Goal: Transaction & Acquisition: Book appointment/travel/reservation

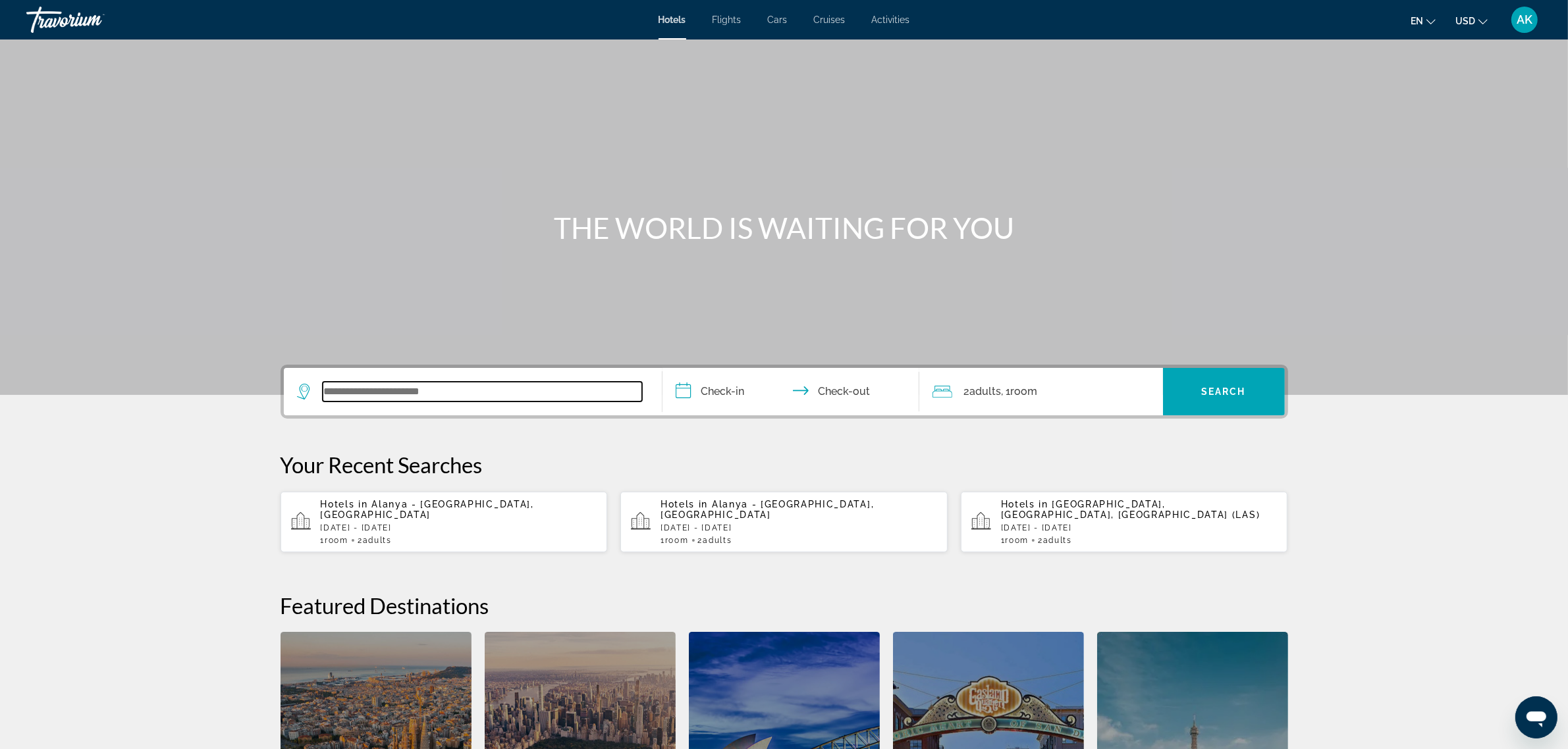
click at [402, 387] on input "Search widget" at bounding box center [482, 391] width 319 height 20
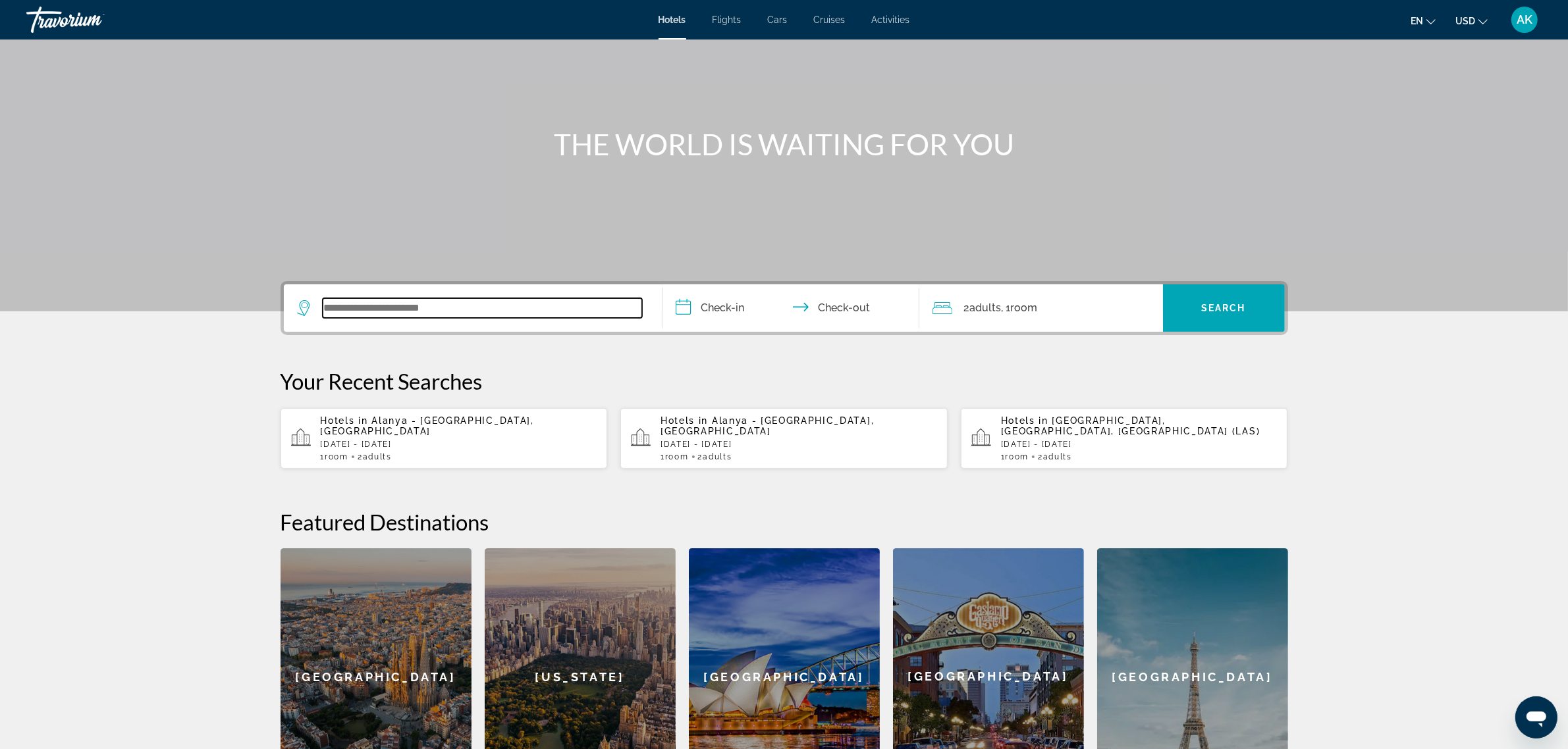
scroll to position [321, 0]
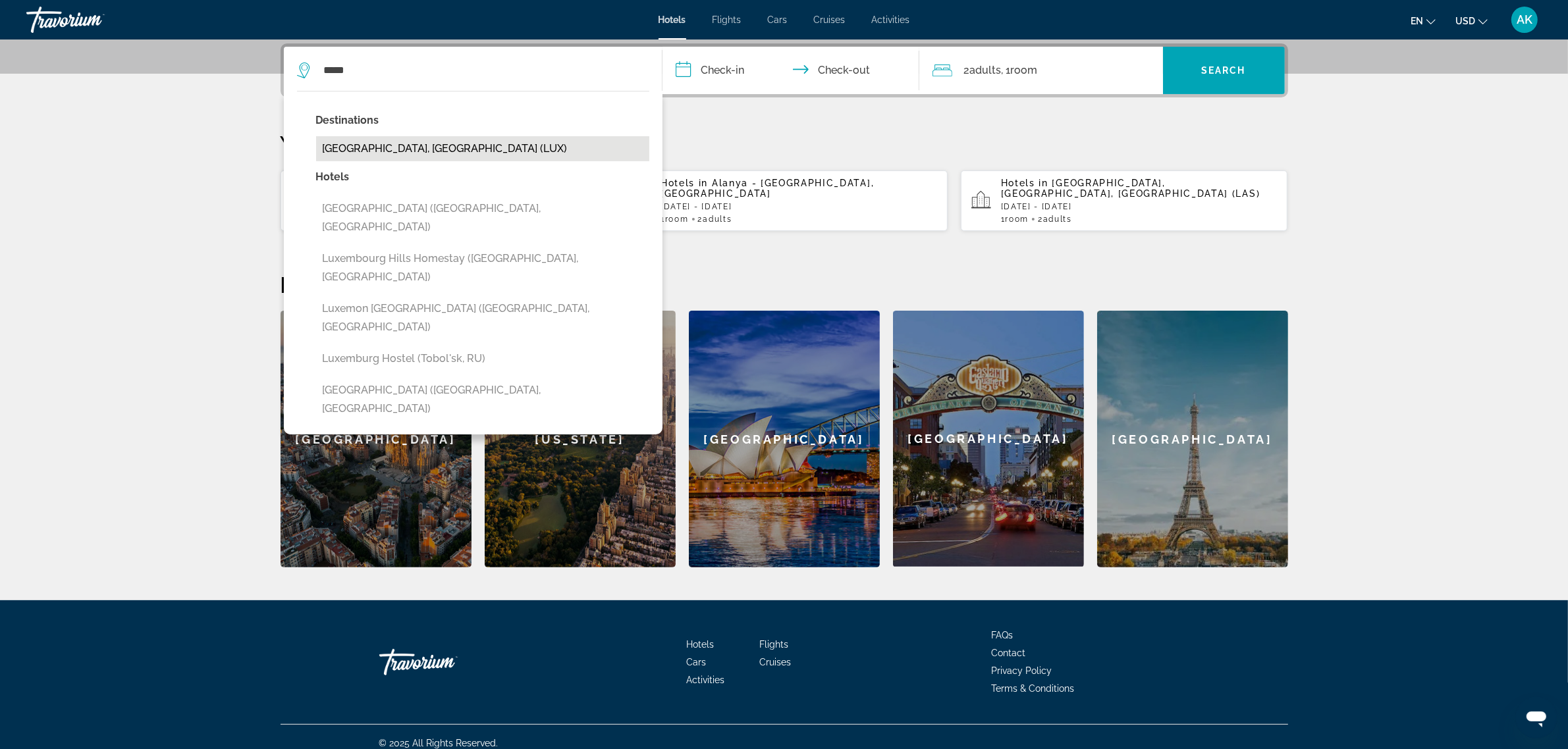
click at [446, 147] on button "[GEOGRAPHIC_DATA], [GEOGRAPHIC_DATA] (LUX)" at bounding box center [482, 148] width 333 height 25
type input "**********"
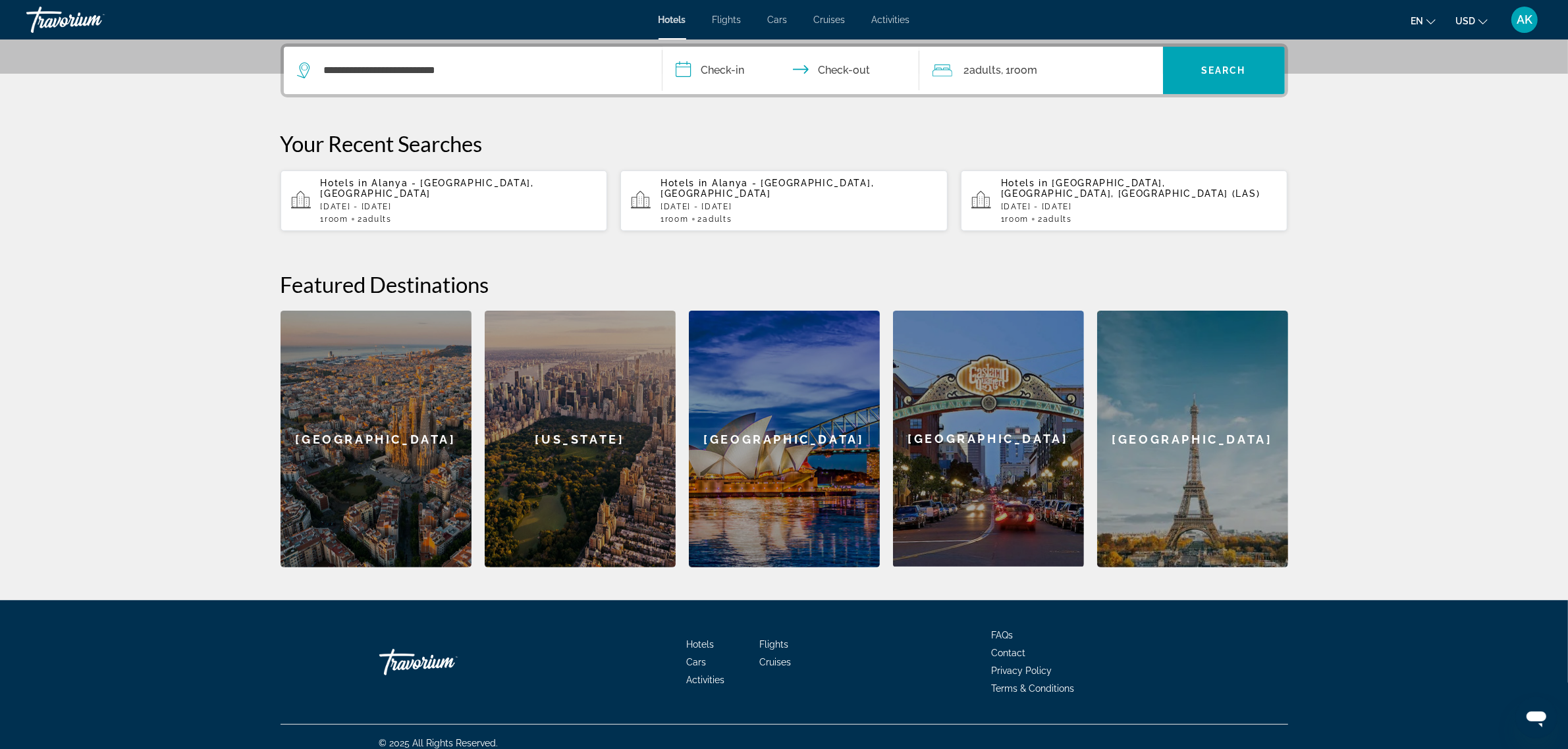
click at [721, 71] on input "**********" at bounding box center [794, 72] width 262 height 51
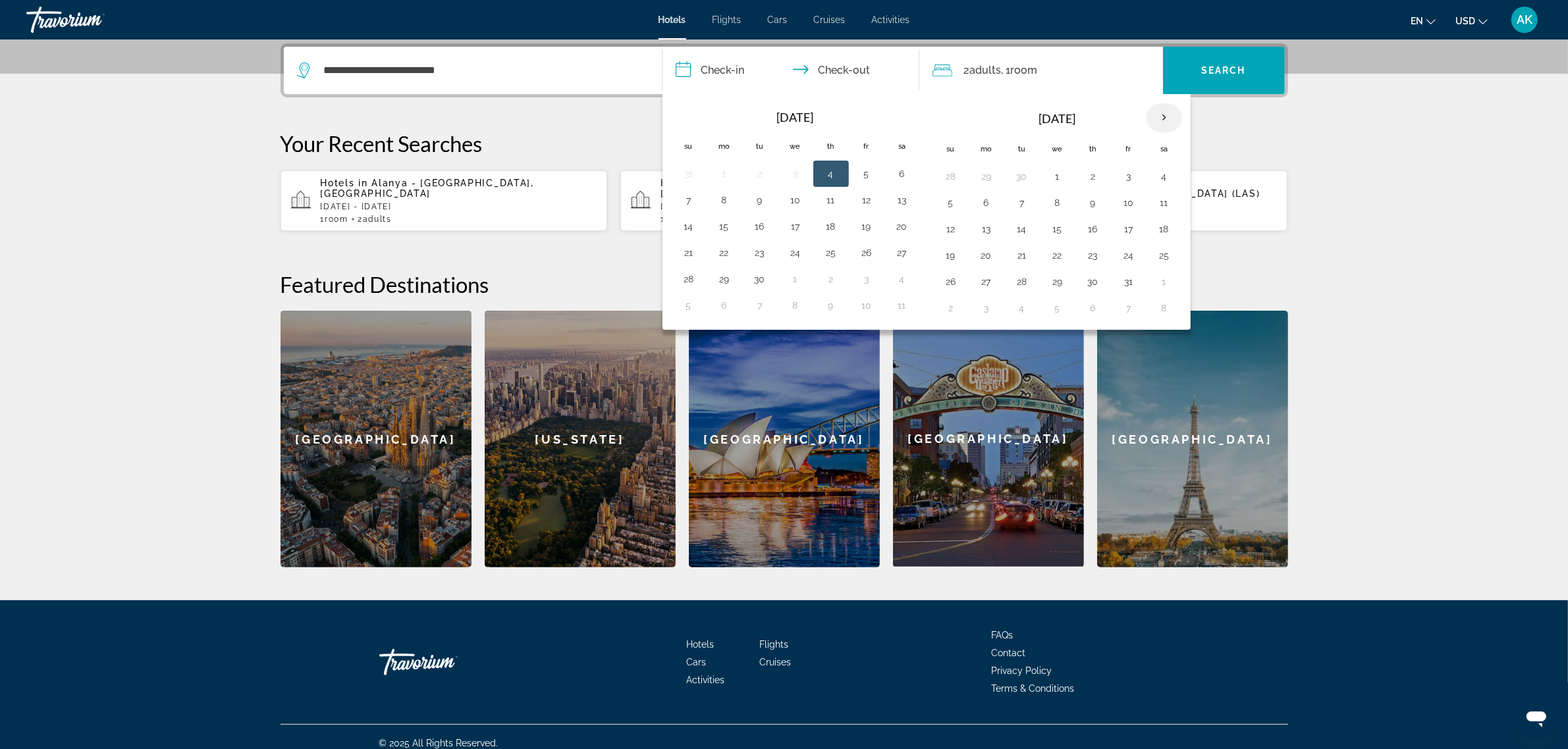
click at [1156, 116] on th "Next month" at bounding box center [1164, 118] width 36 height 29
click at [1160, 255] on button "27" at bounding box center [1164, 255] width 21 height 19
click at [955, 284] on button "28" at bounding box center [951, 281] width 21 height 19
type input "**********"
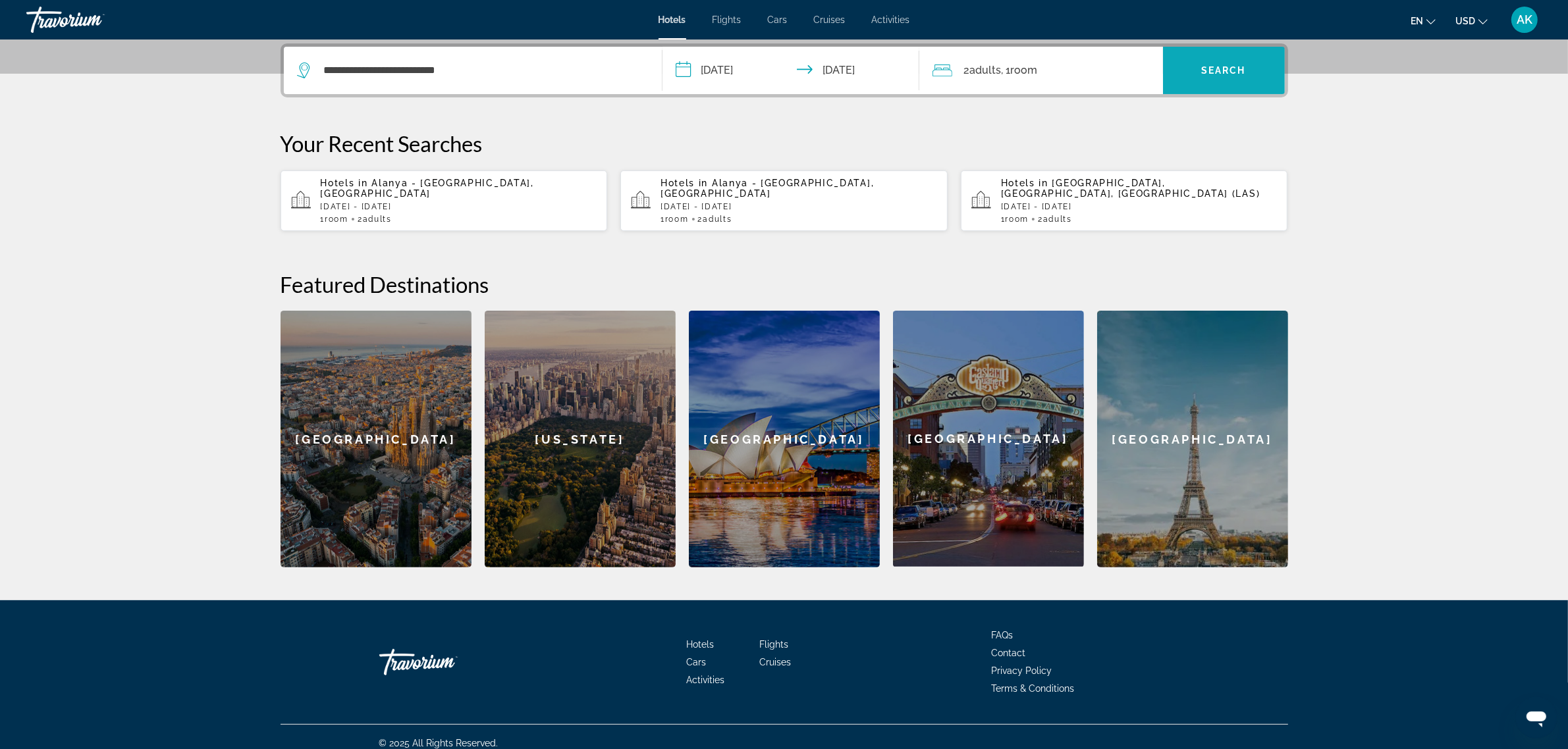
click at [1209, 71] on span "Search" at bounding box center [1223, 70] width 45 height 10
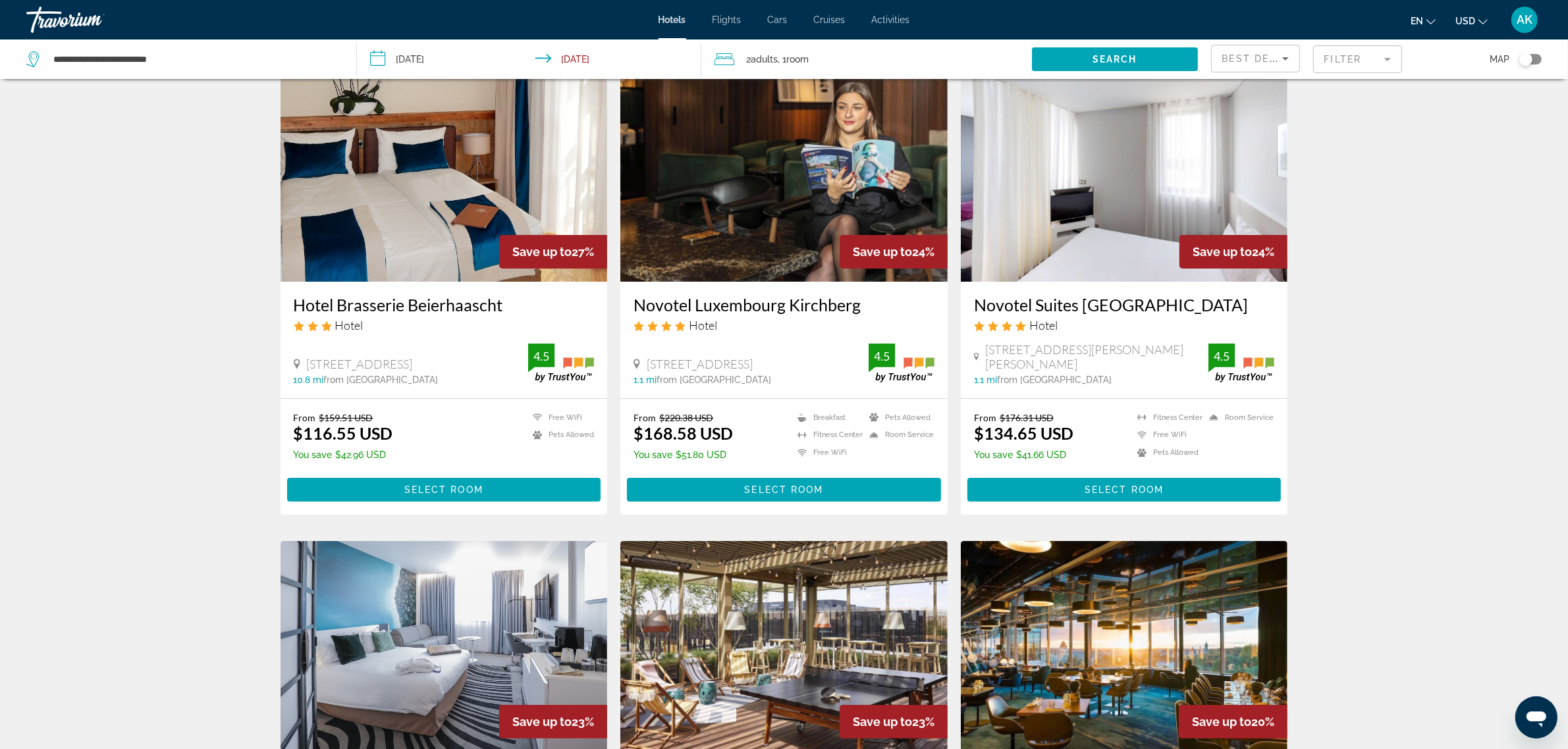
scroll to position [82, 0]
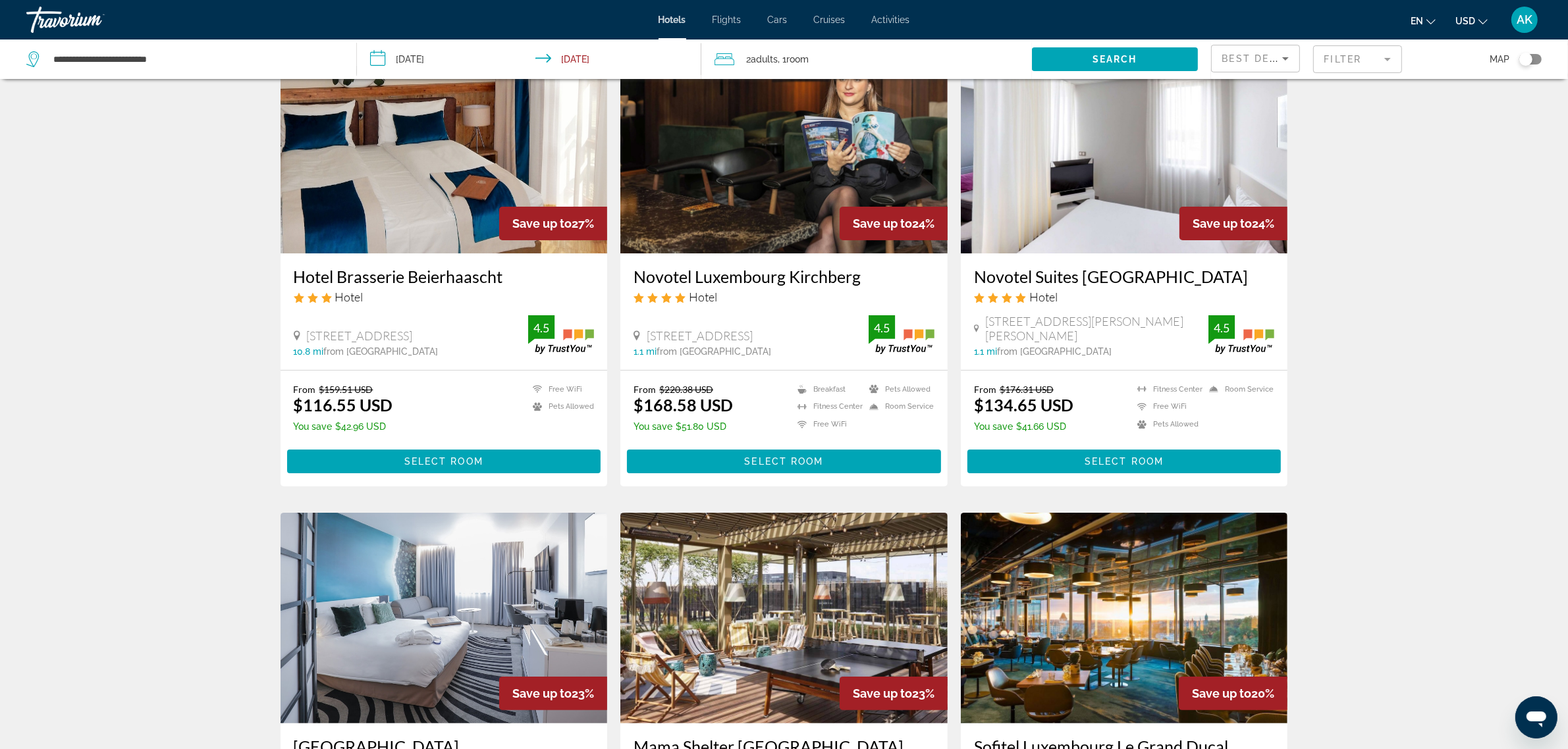
click at [1239, 68] on div "Best Deals" at bounding box center [1255, 64] width 67 height 37
click at [1257, 154] on span "Lowest Price" at bounding box center [1249, 156] width 53 height 10
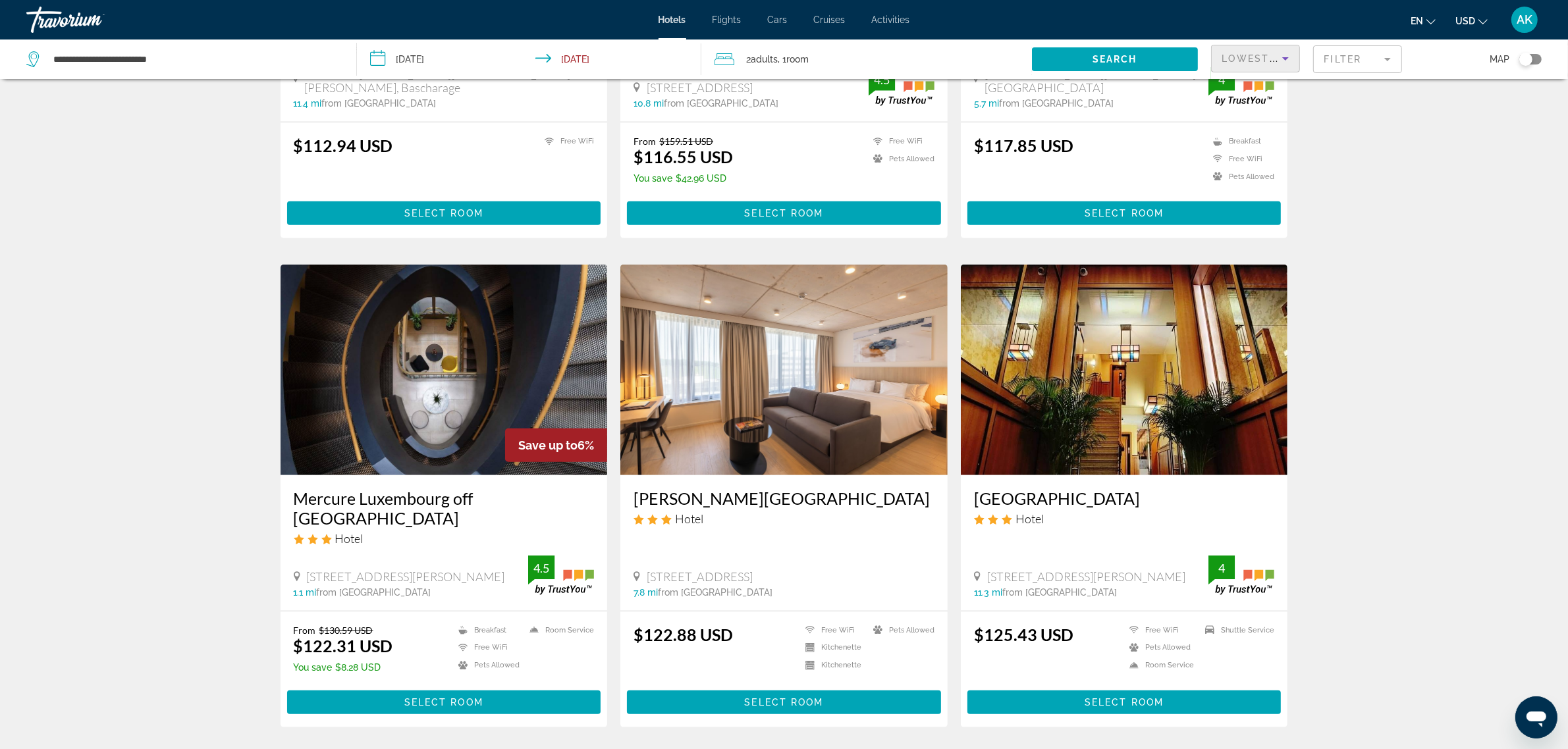
scroll to position [1317, 0]
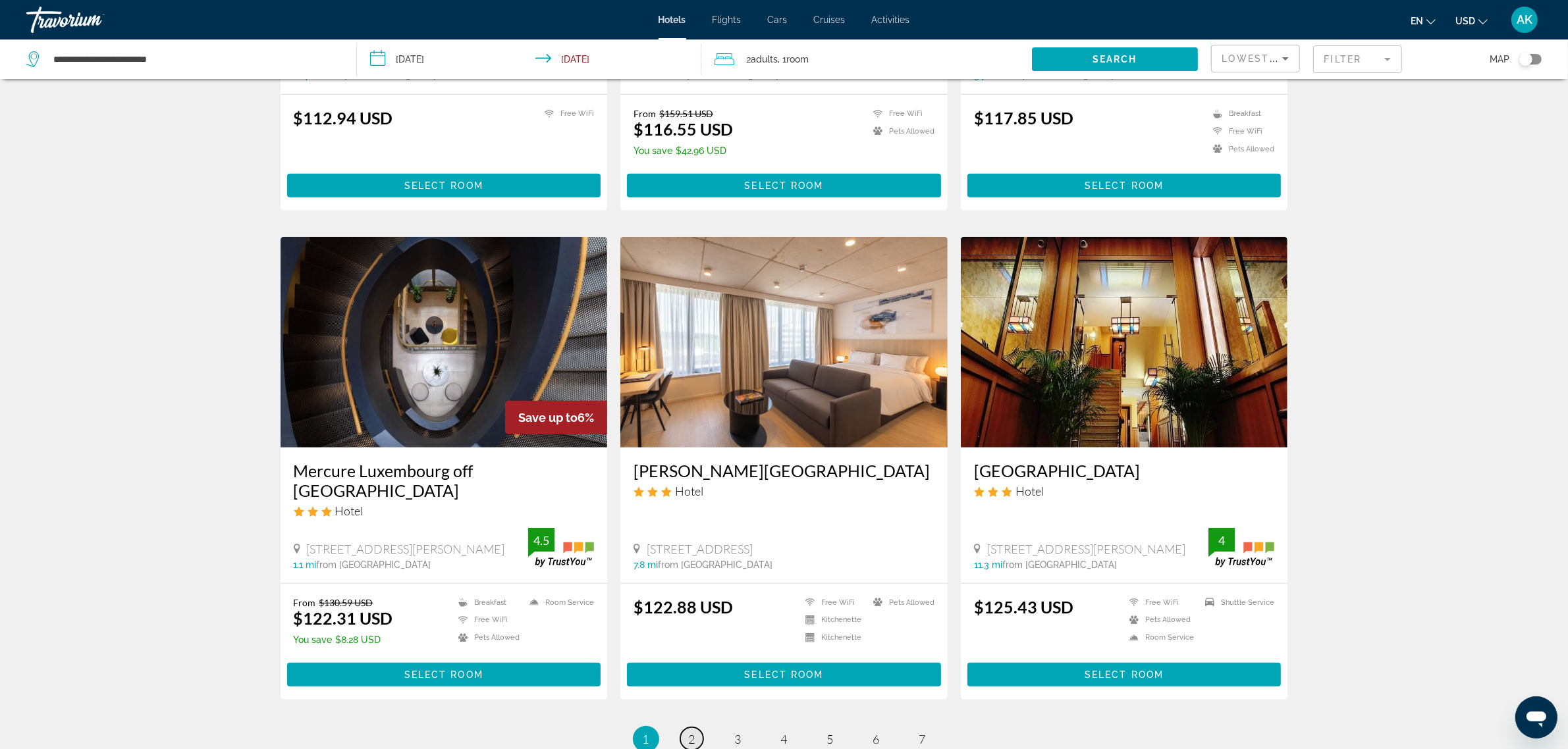
click at [690, 732] on span "2" at bounding box center [692, 739] width 7 height 14
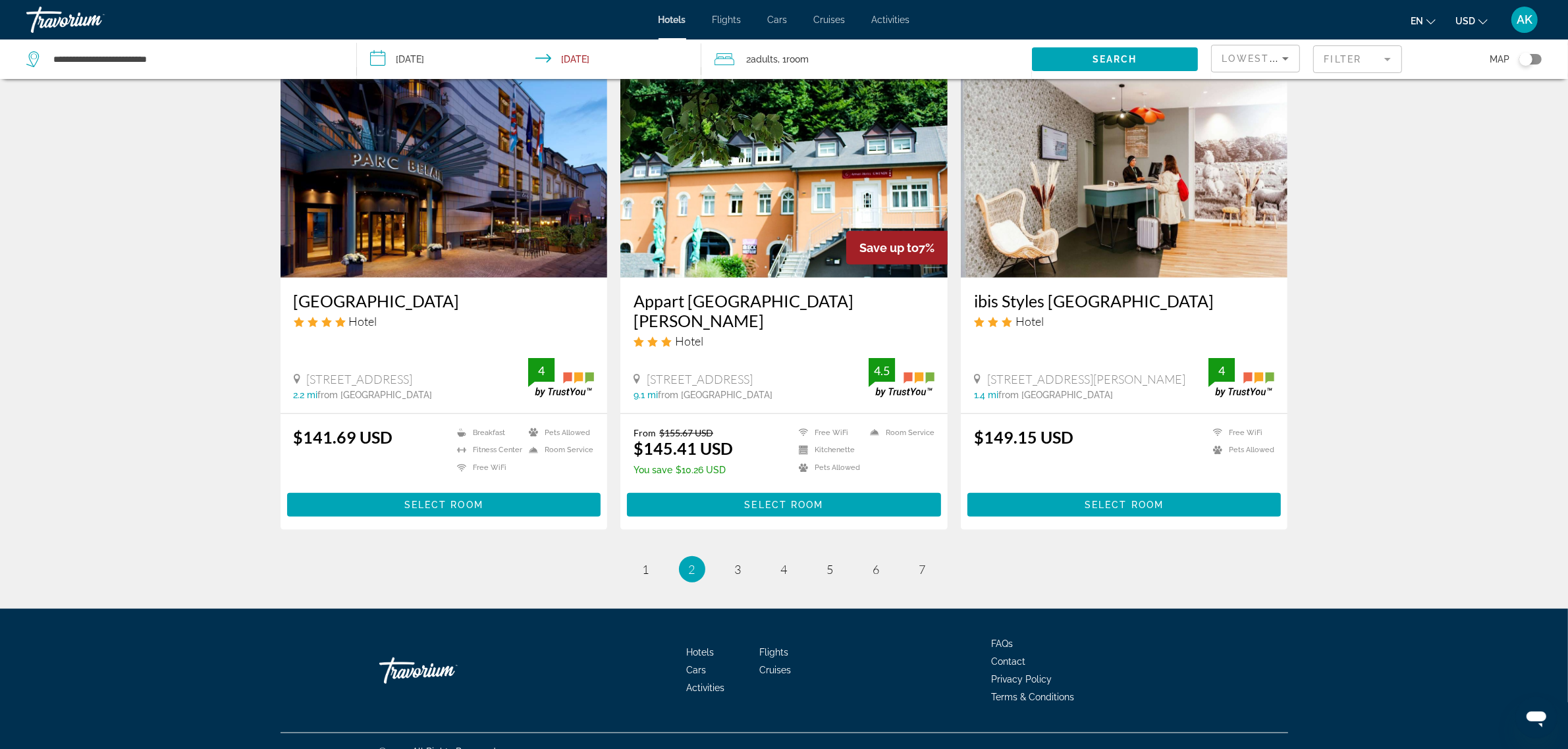
scroll to position [1473, 0]
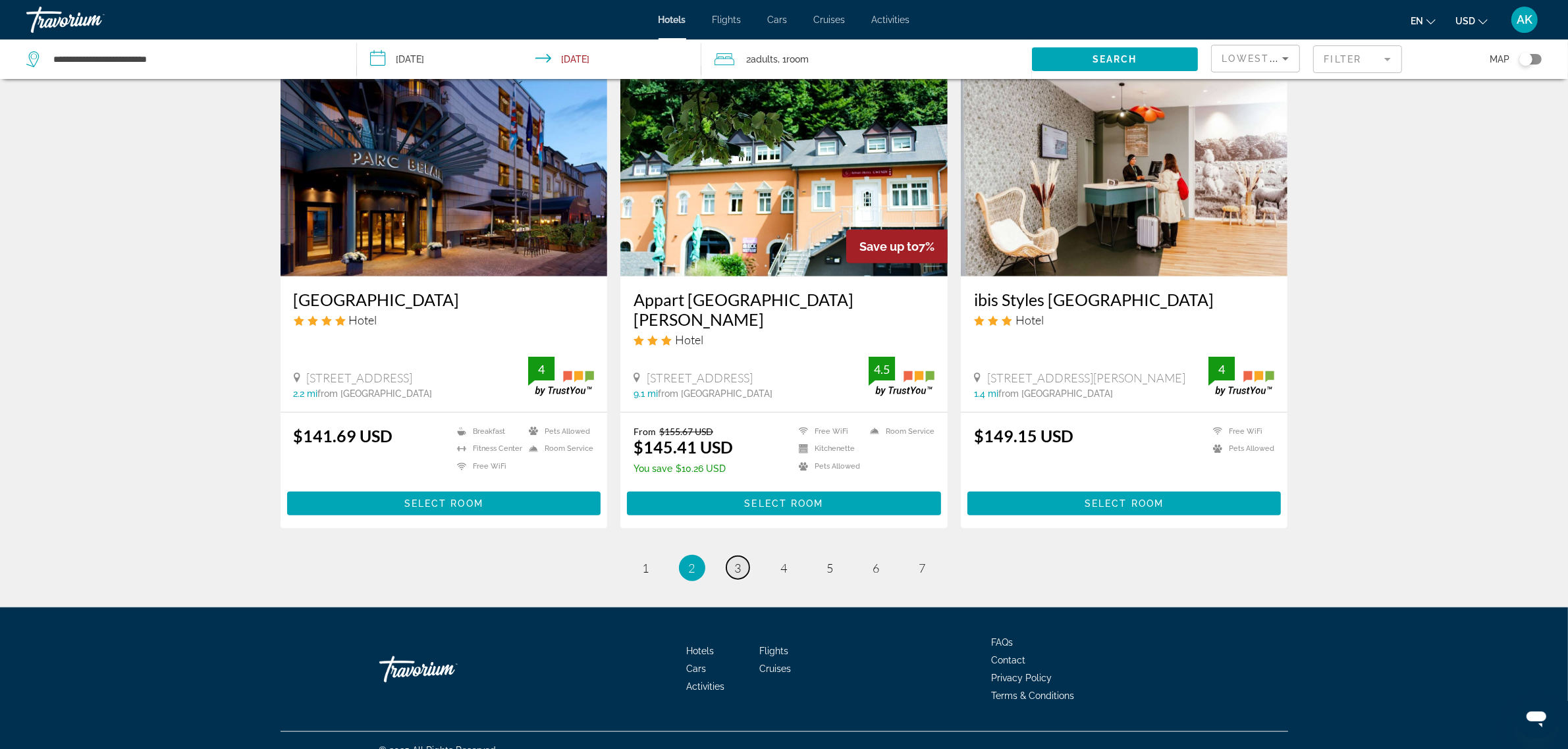
click at [733, 556] on link "page 3" at bounding box center [738, 568] width 23 height 23
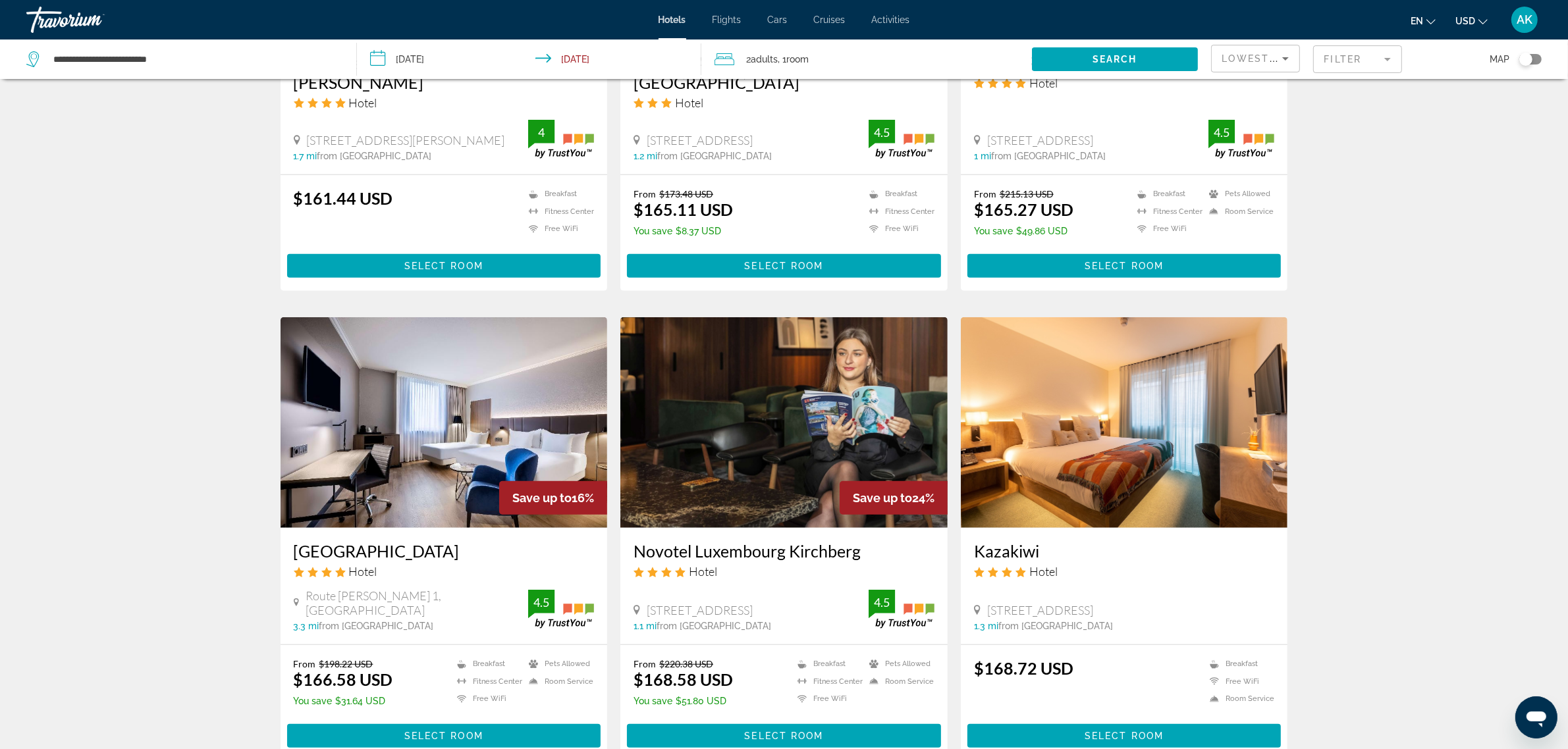
scroll to position [1070, 0]
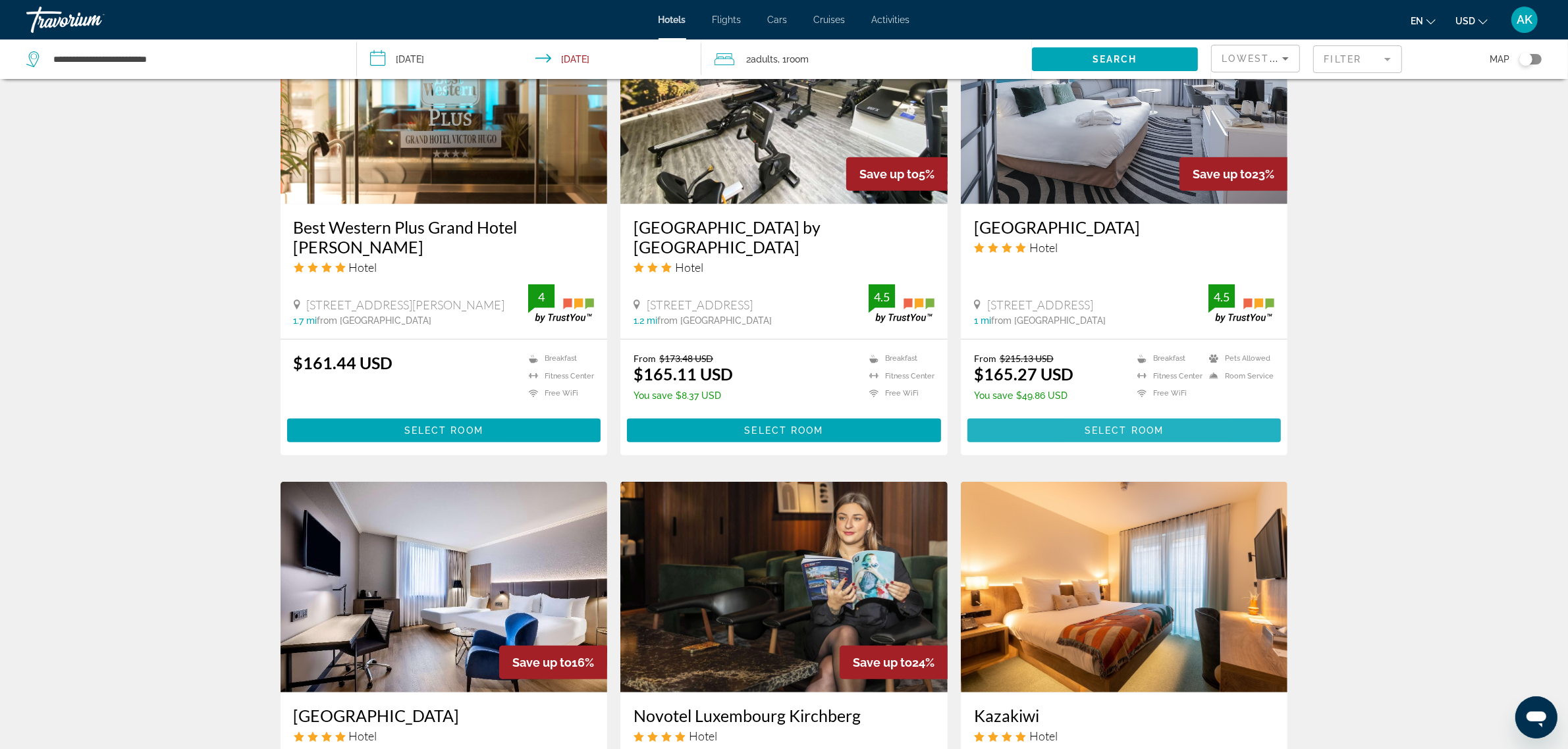
click at [1089, 426] on span "Select Room" at bounding box center [1124, 430] width 79 height 10
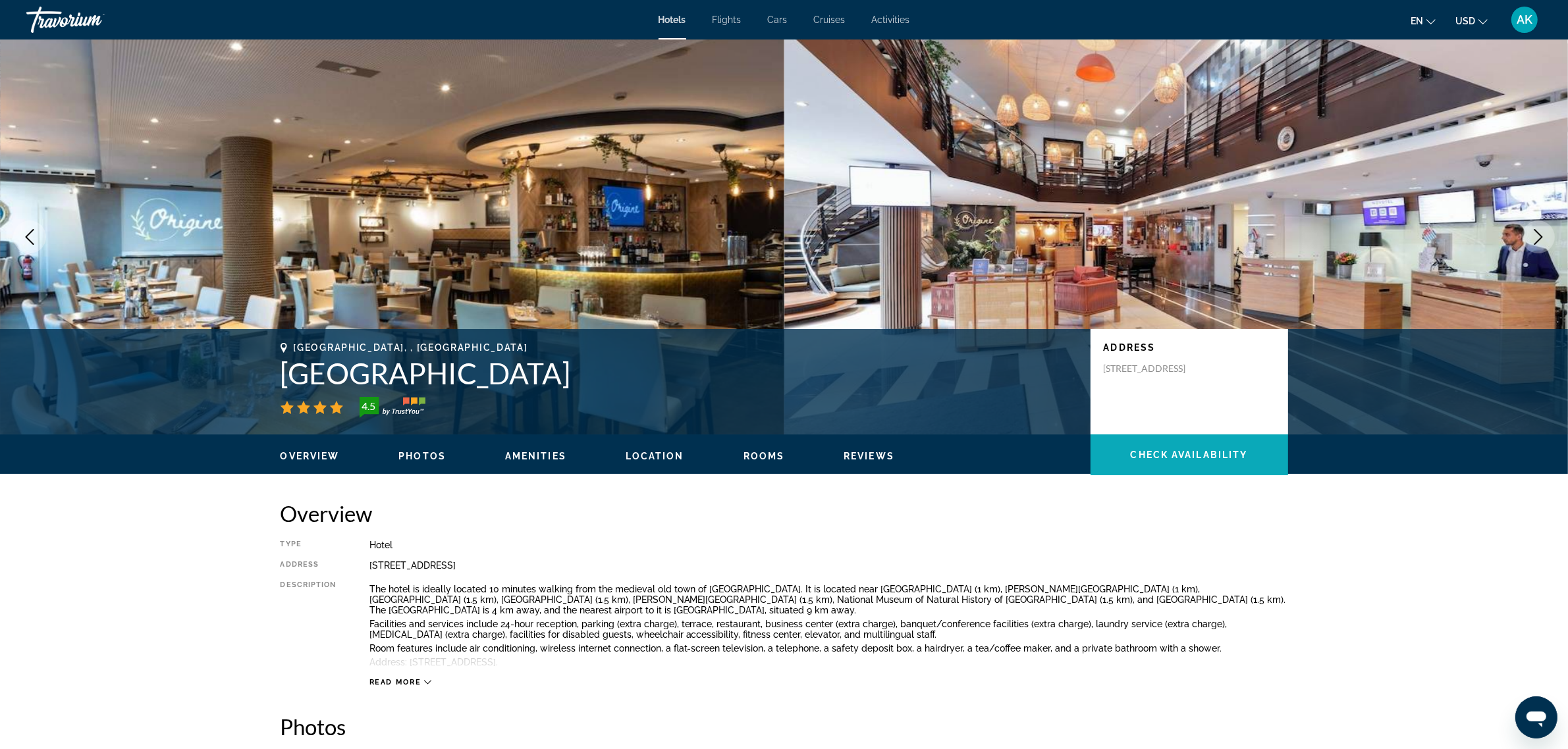
click at [1149, 451] on span "Check Availability" at bounding box center [1189, 454] width 117 height 10
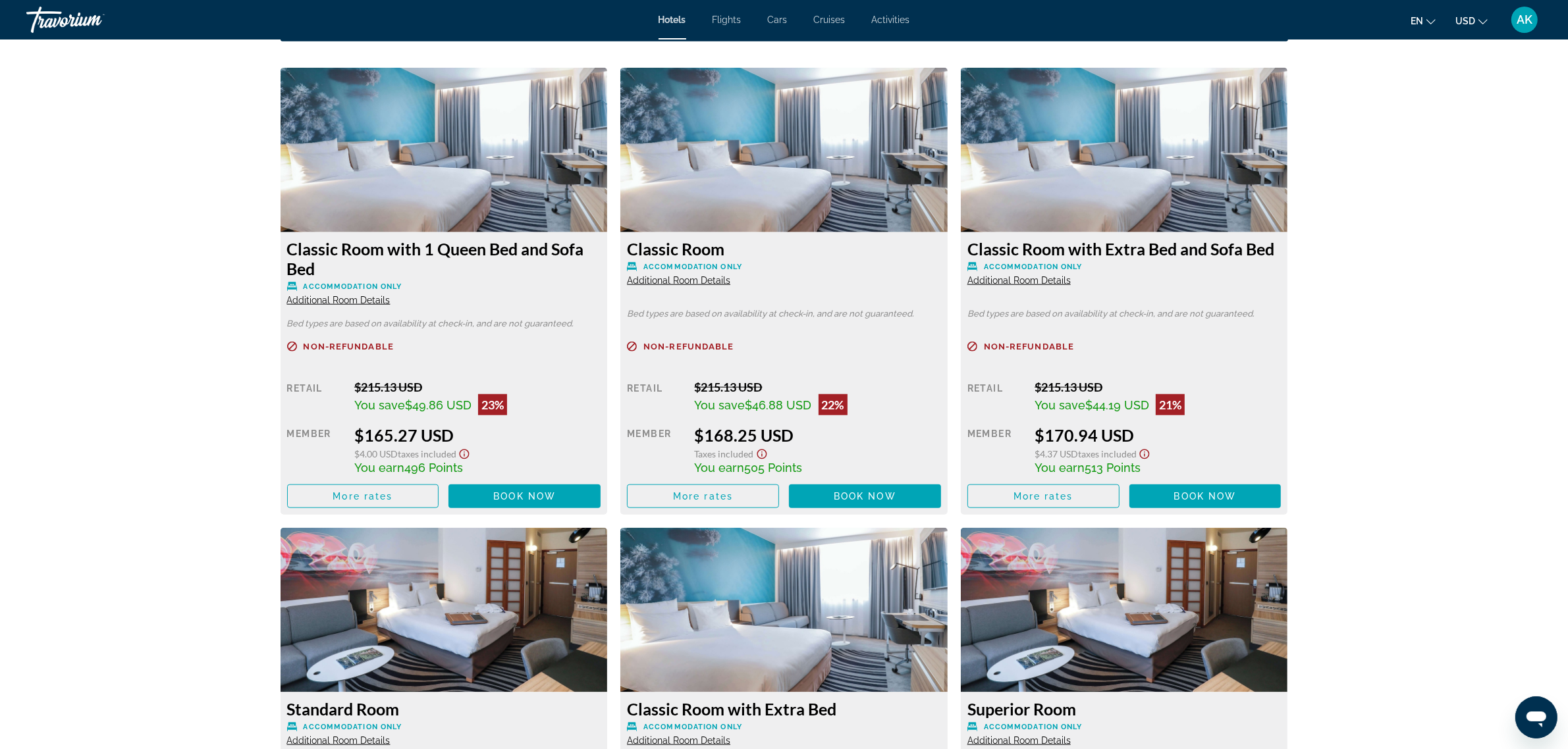
scroll to position [1777, 0]
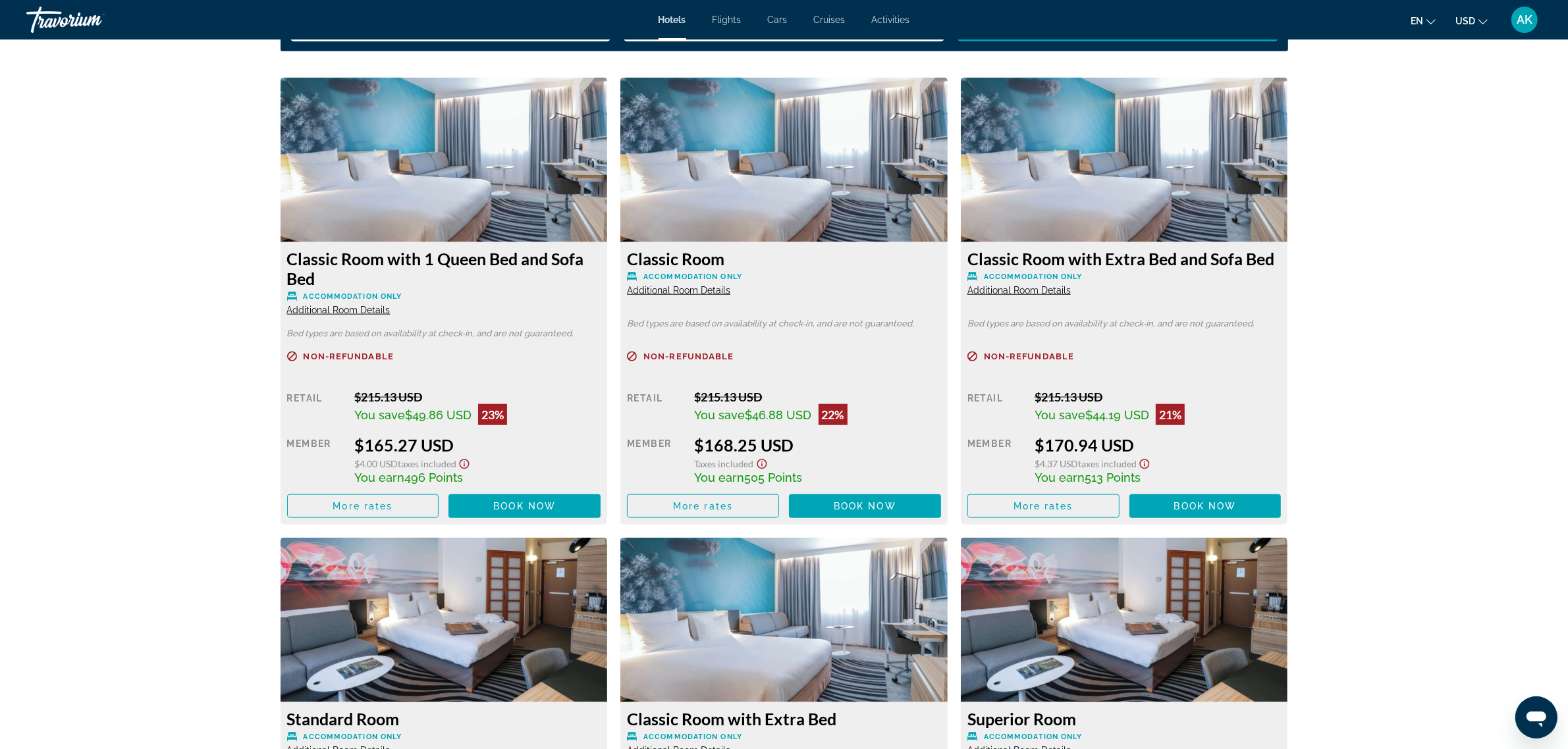
click at [464, 465] on icon "Show Taxes and Fees disclaimer" at bounding box center [464, 463] width 16 height 12
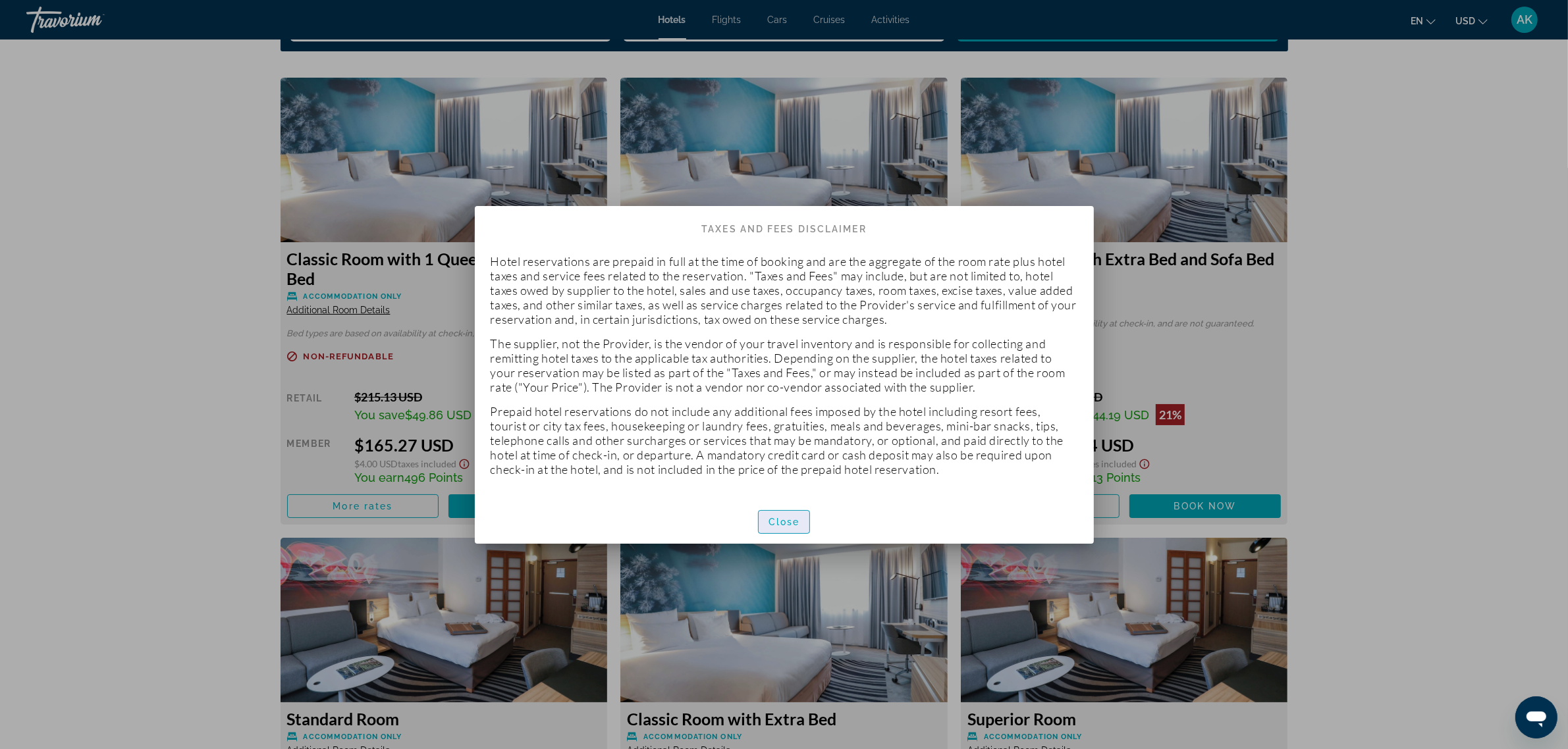
click at [789, 525] on span "Close" at bounding box center [784, 522] width 32 height 10
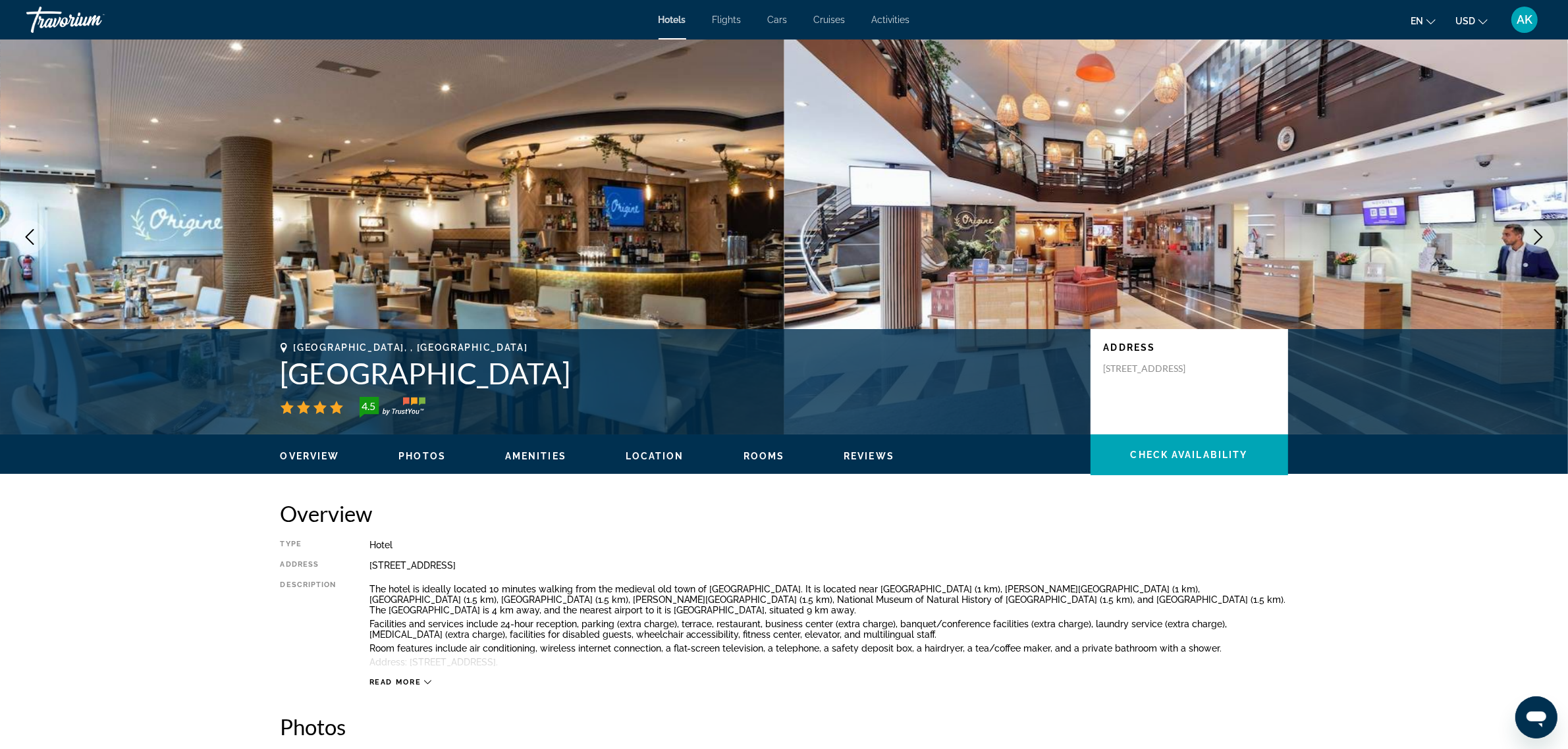
scroll to position [1777, 0]
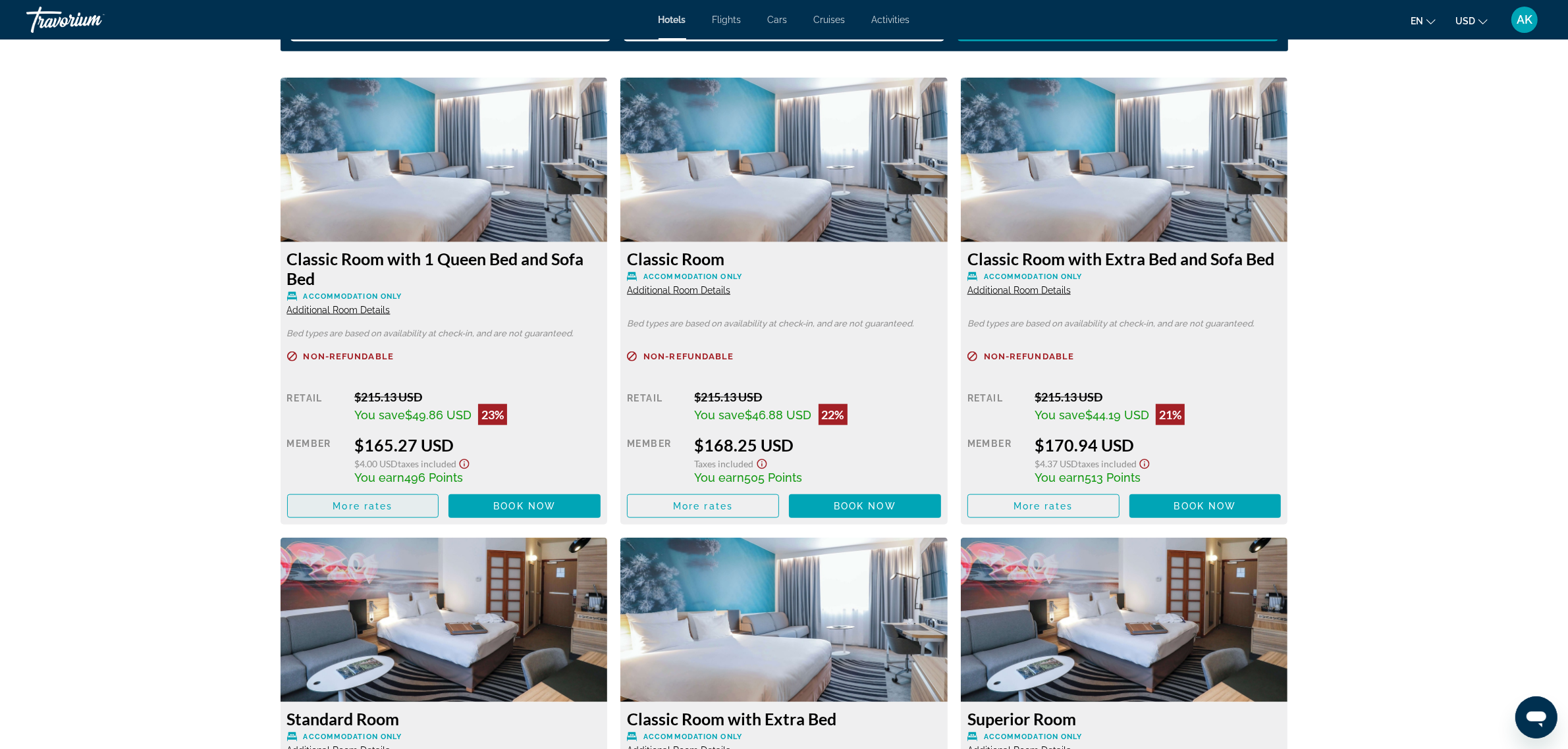
click at [379, 508] on span "More rates" at bounding box center [362, 506] width 60 height 10
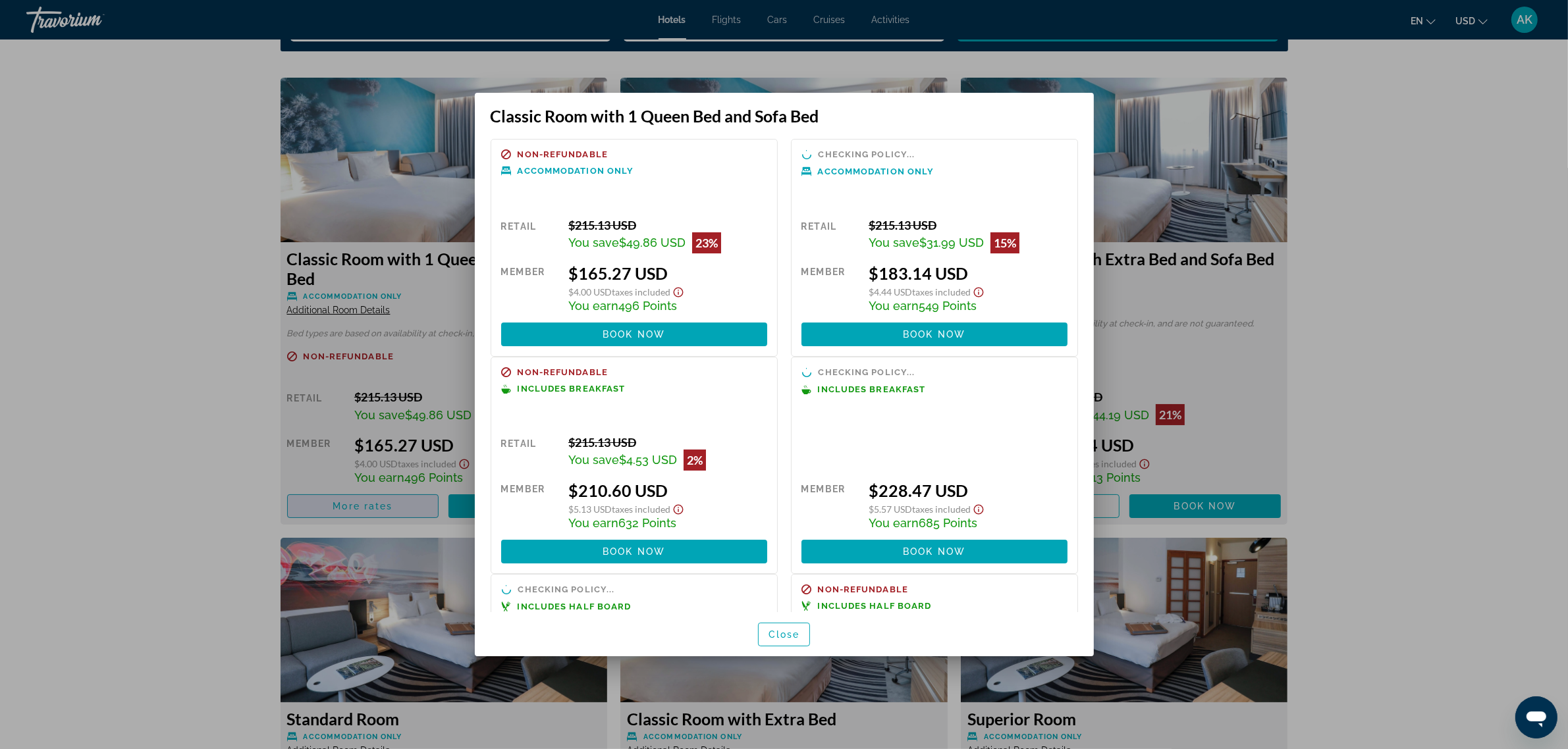
scroll to position [0, 0]
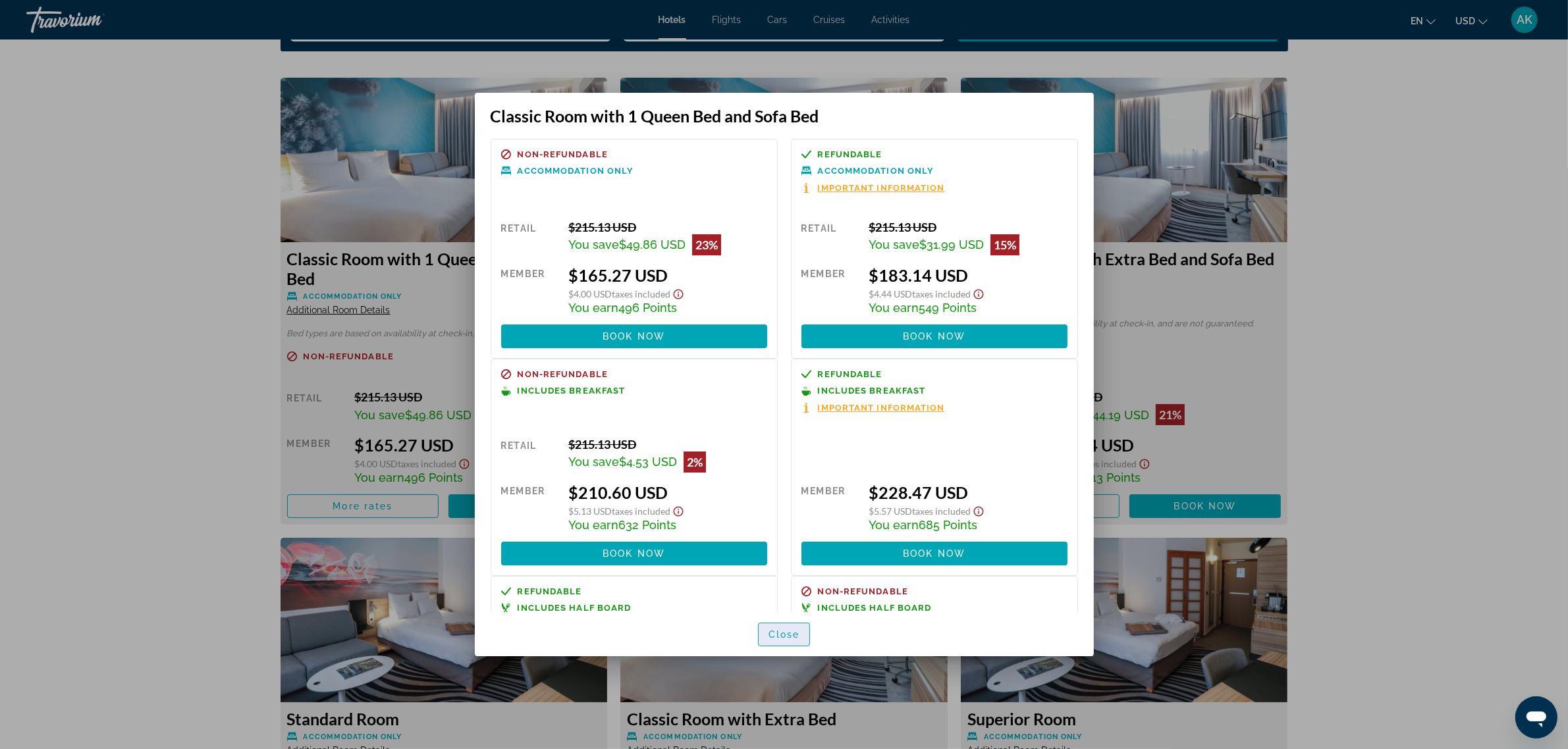
click at [791, 630] on span "Close" at bounding box center [784, 634] width 32 height 10
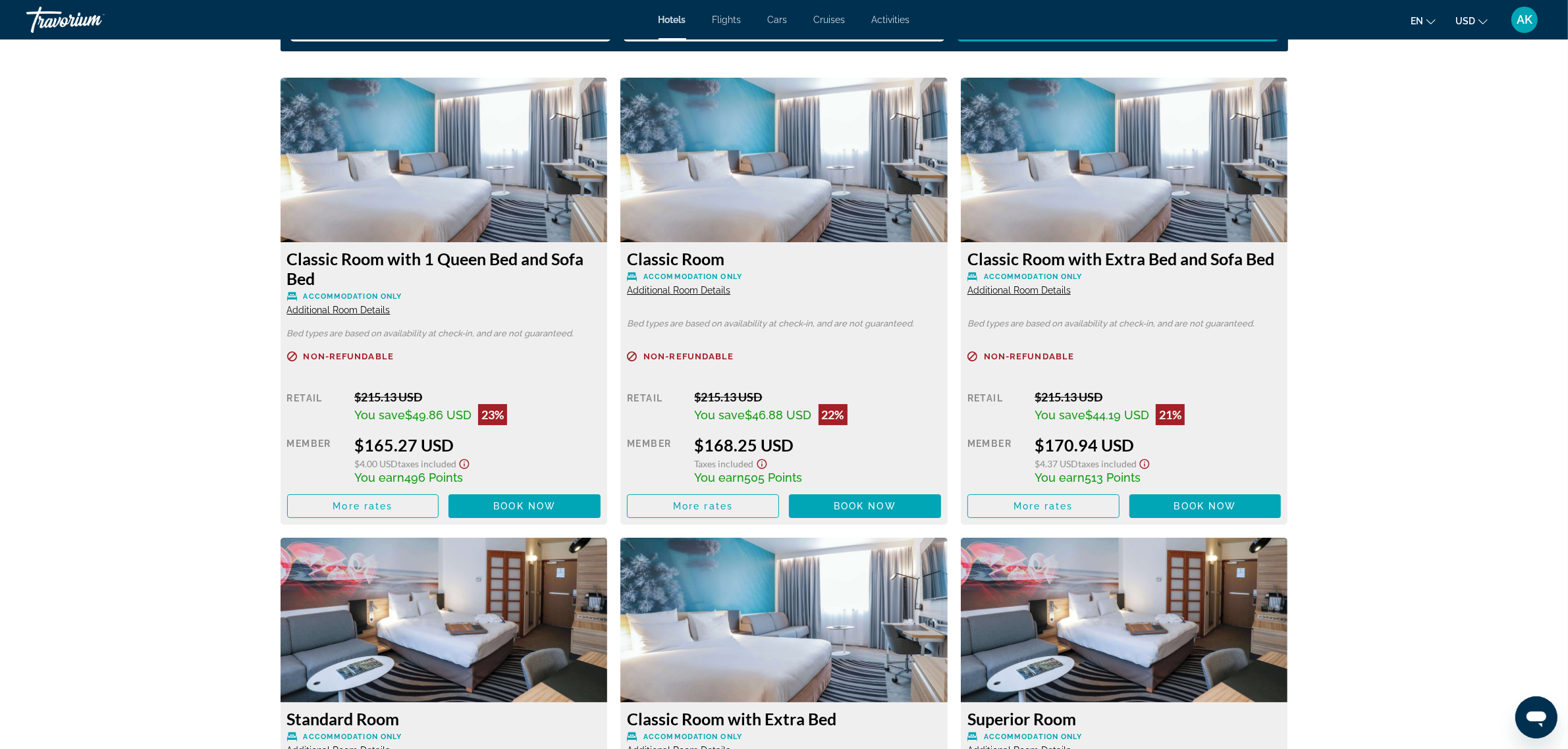
scroll to position [1777, 0]
click at [356, 508] on span "More rates" at bounding box center [362, 506] width 60 height 10
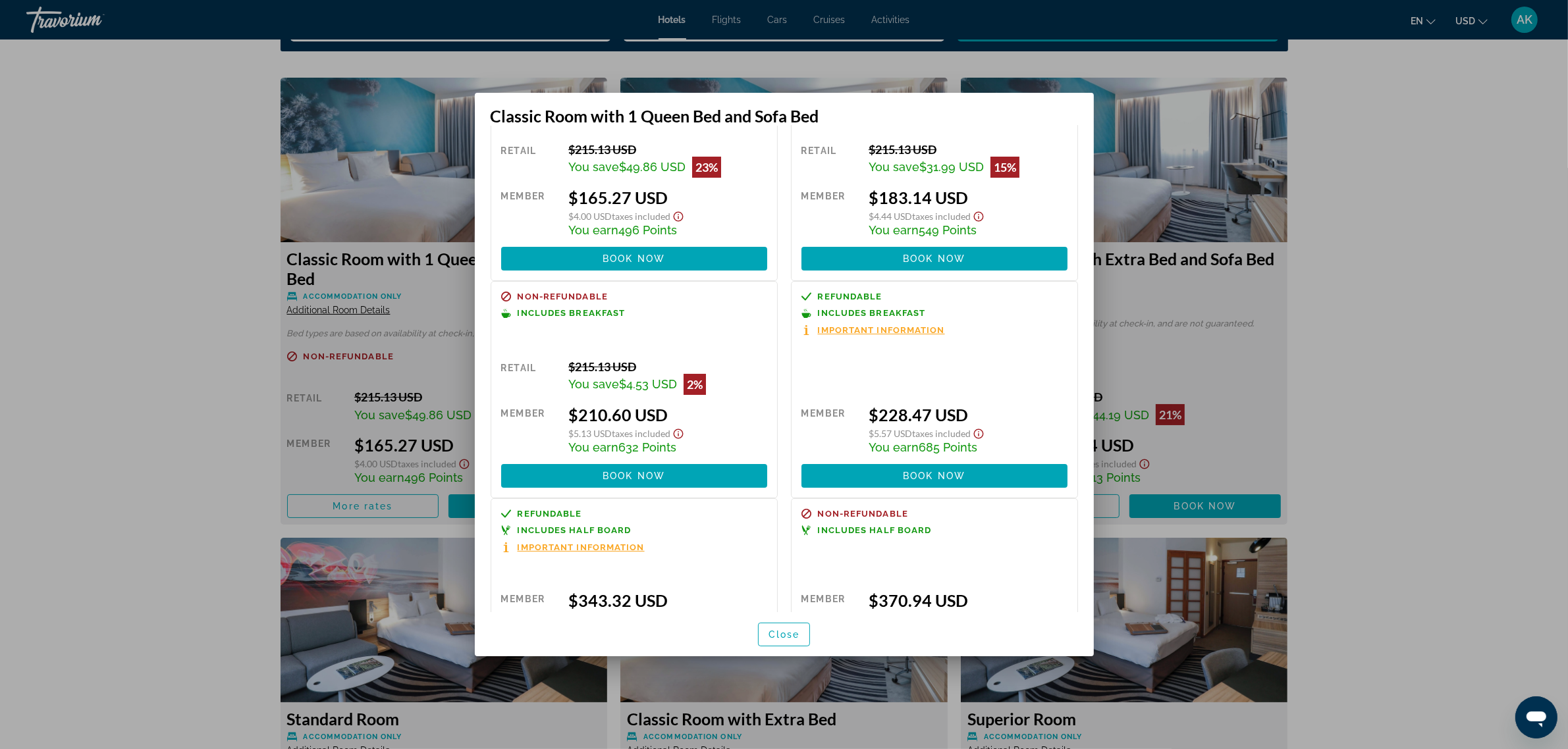
scroll to position [0, 0]
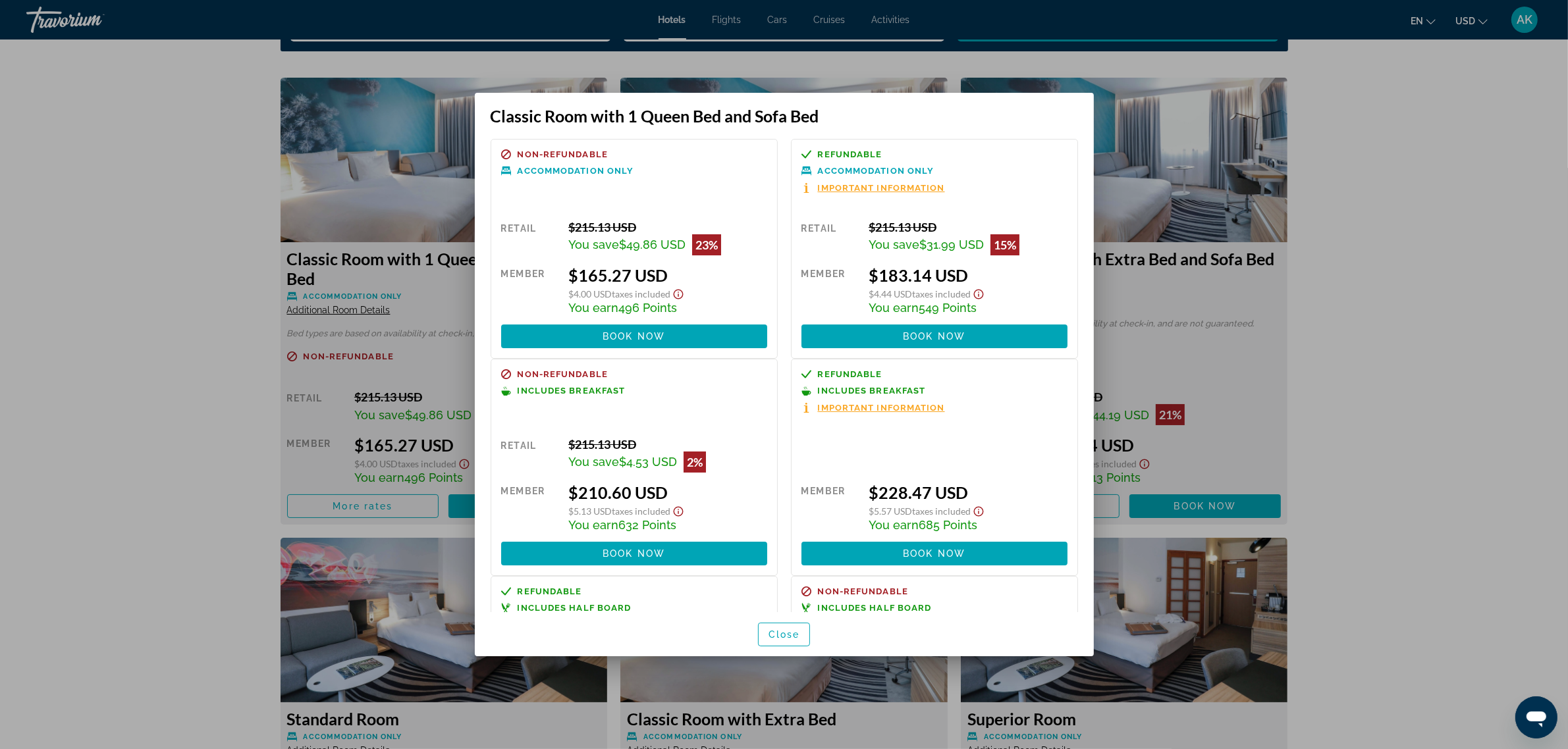
click at [64, 349] on div at bounding box center [784, 374] width 1568 height 749
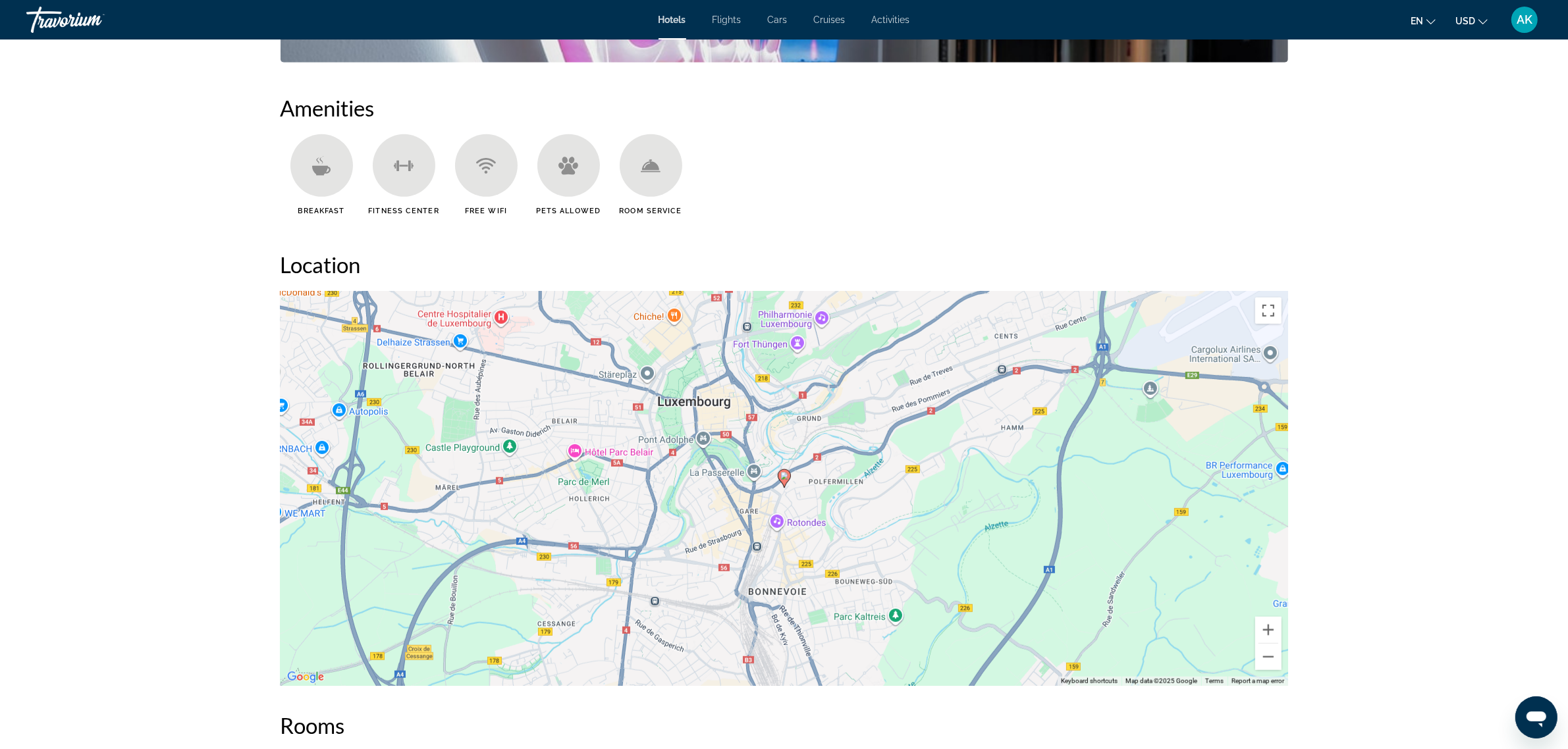
scroll to position [1037, 0]
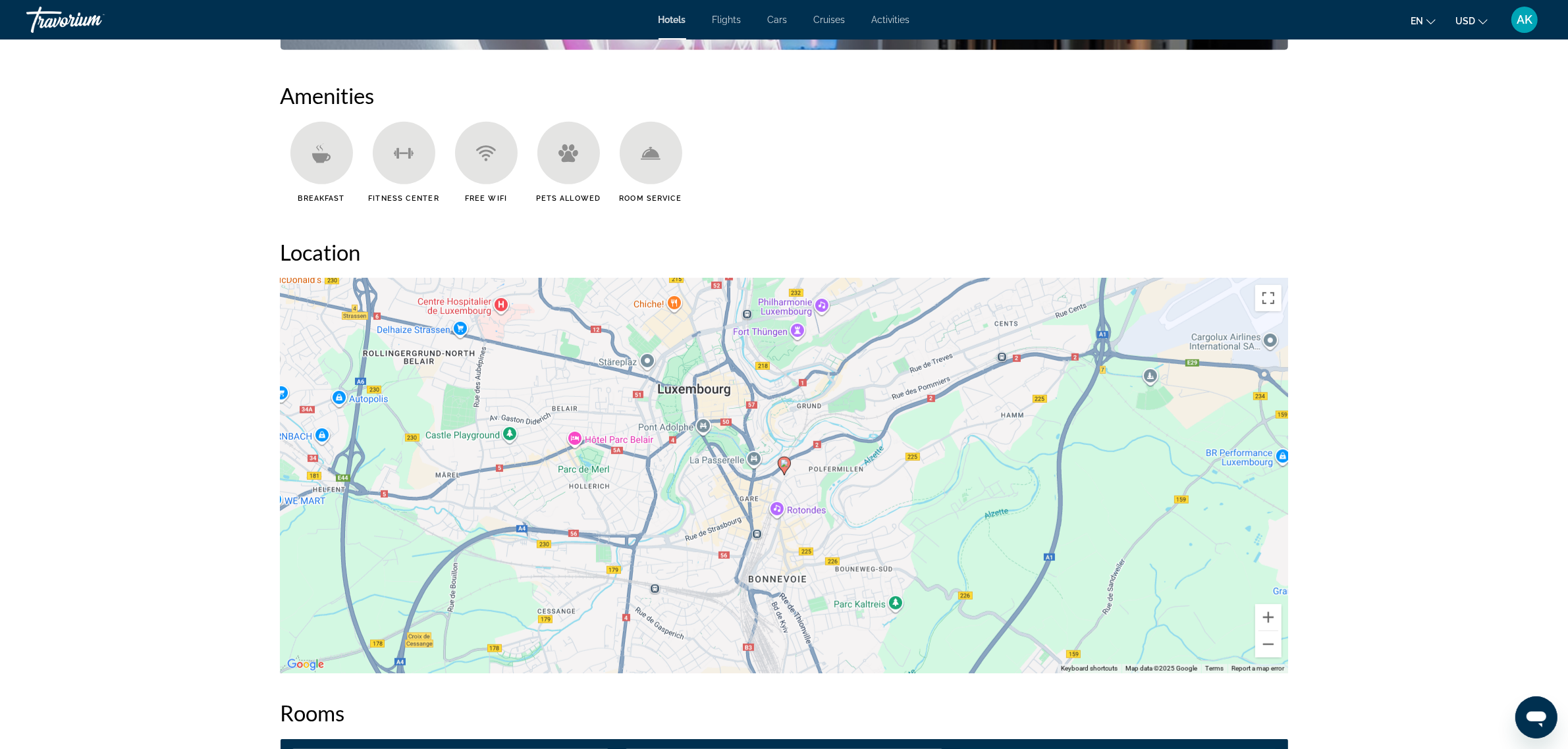
click at [754, 461] on div "To activate drag with keyboard, press Alt + Enter. Once in keyboard drag state,…" at bounding box center [784, 476] width 1008 height 395
click at [818, 383] on button "Close" at bounding box center [817, 393] width 32 height 32
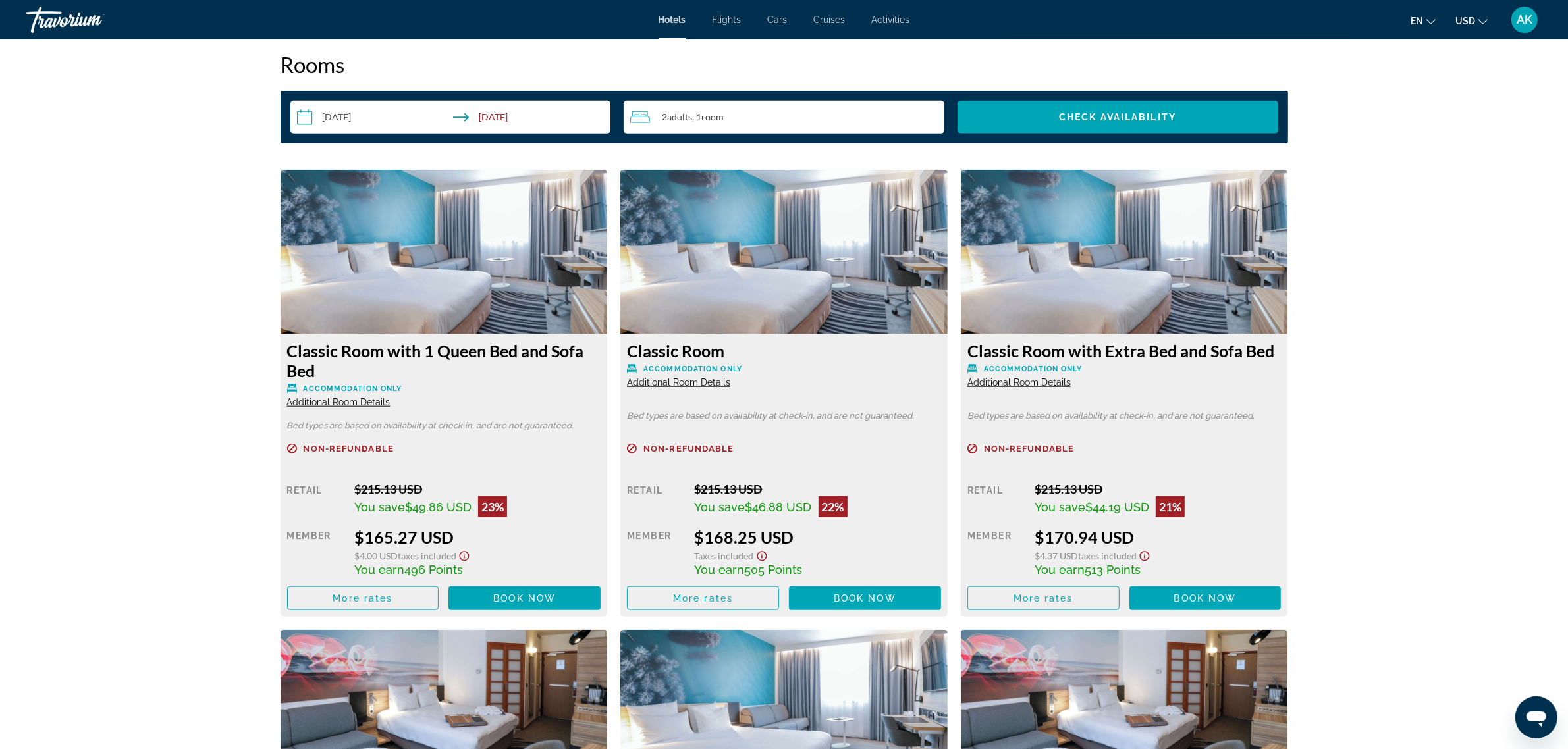
scroll to position [1695, 0]
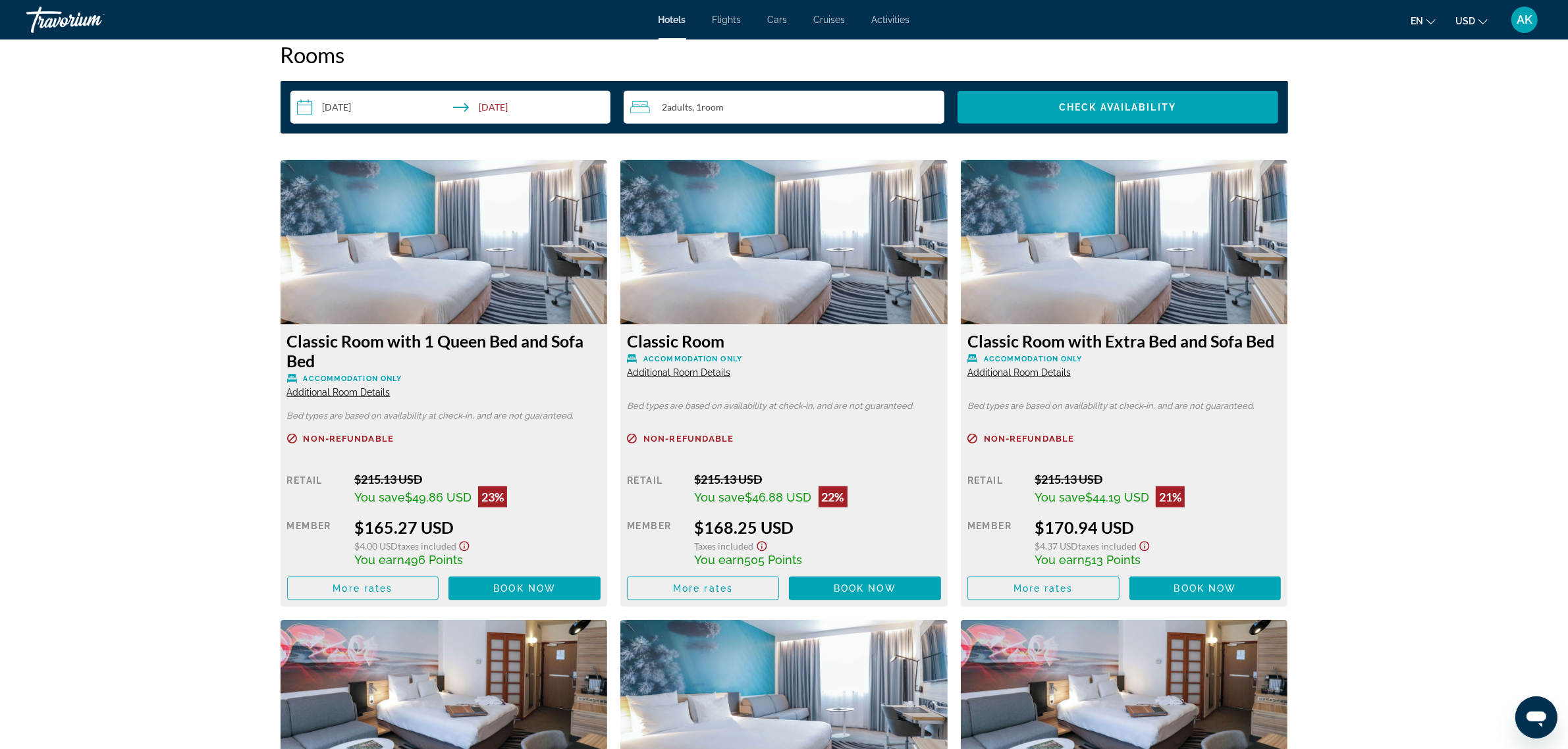
drag, startPoint x: 247, startPoint y: 136, endPoint x: 293, endPoint y: 345, distance: 214.0
click at [486, 554] on div "prev next [GEOGRAPHIC_DATA], , [GEOGRAPHIC_DATA] [GEOGRAPHIC_DATA] 4.5 Address …" at bounding box center [784, 516] width 1568 height 4345
click at [245, 297] on div "prev next [GEOGRAPHIC_DATA], , [GEOGRAPHIC_DATA] [GEOGRAPHIC_DATA] 4.5 Address …" at bounding box center [784, 516] width 1568 height 4345
click at [481, 396] on div "Classic Room with 1 Queen Bed and Sofa Bed Accommodation Only Additional Room D…" at bounding box center [444, 365] width 314 height 67
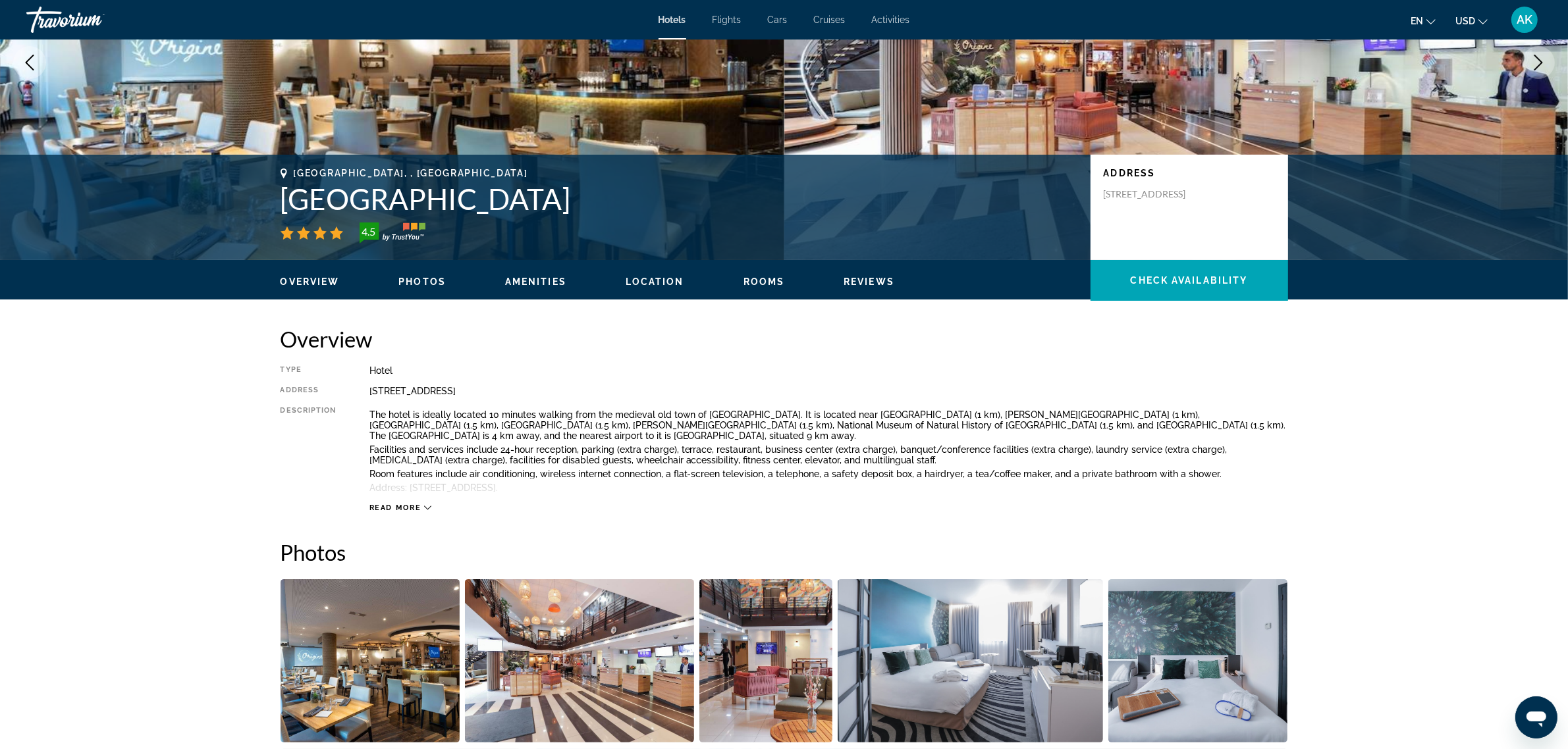
scroll to position [0, 0]
